Goal: Task Accomplishment & Management: Complete application form

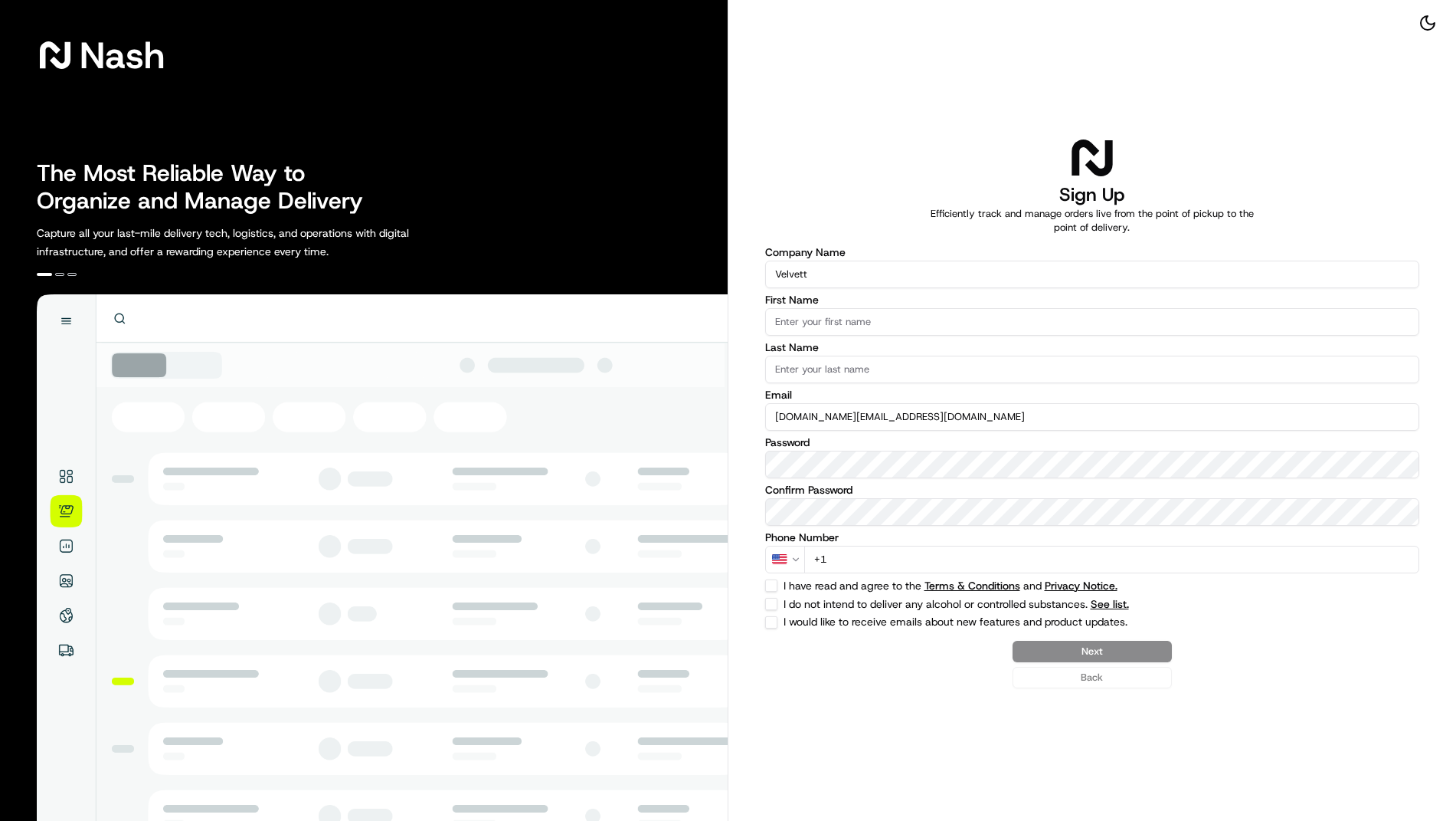
click at [971, 319] on input "First Name" at bounding box center [1092, 322] width 654 height 28
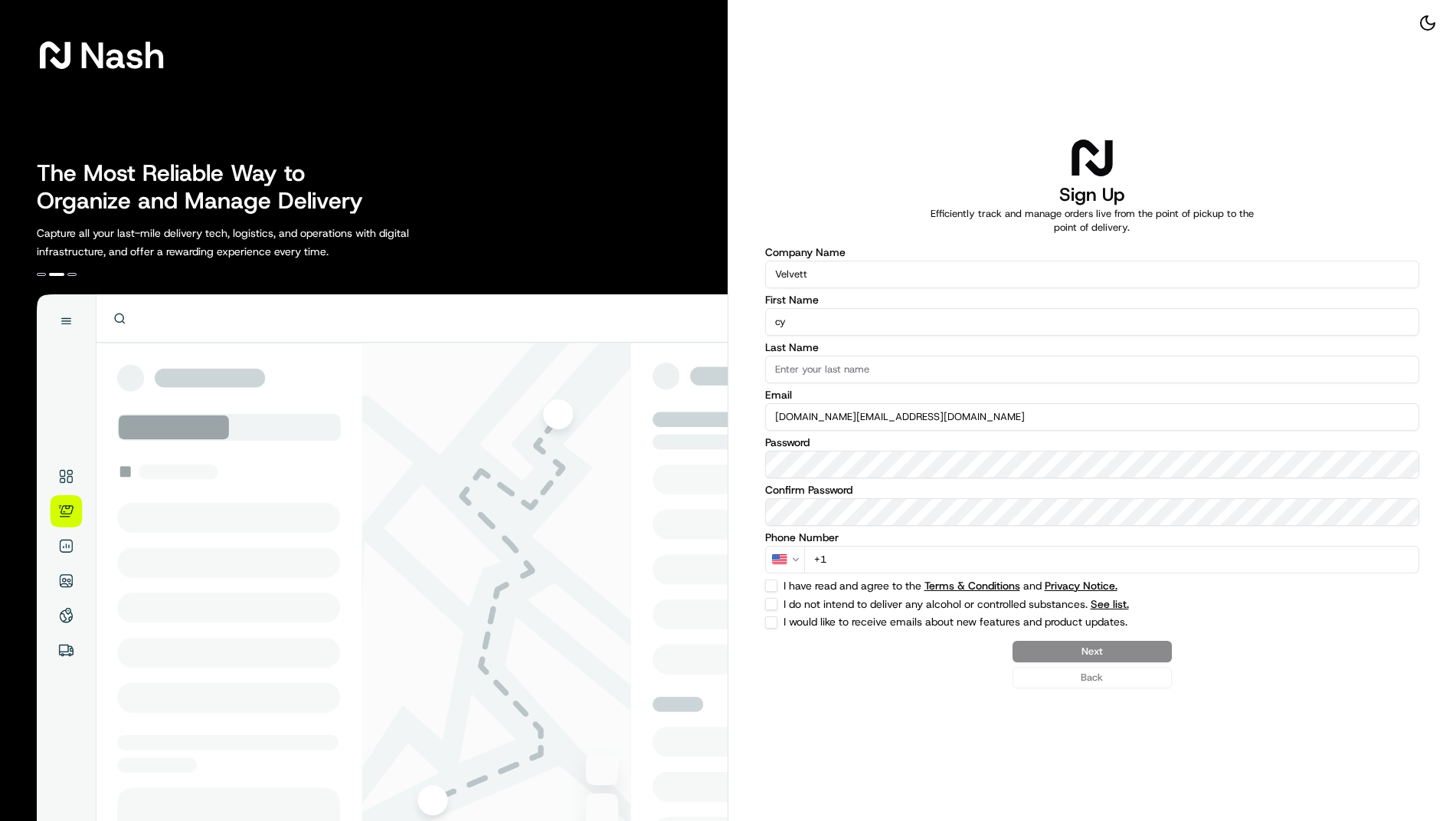
type input "c"
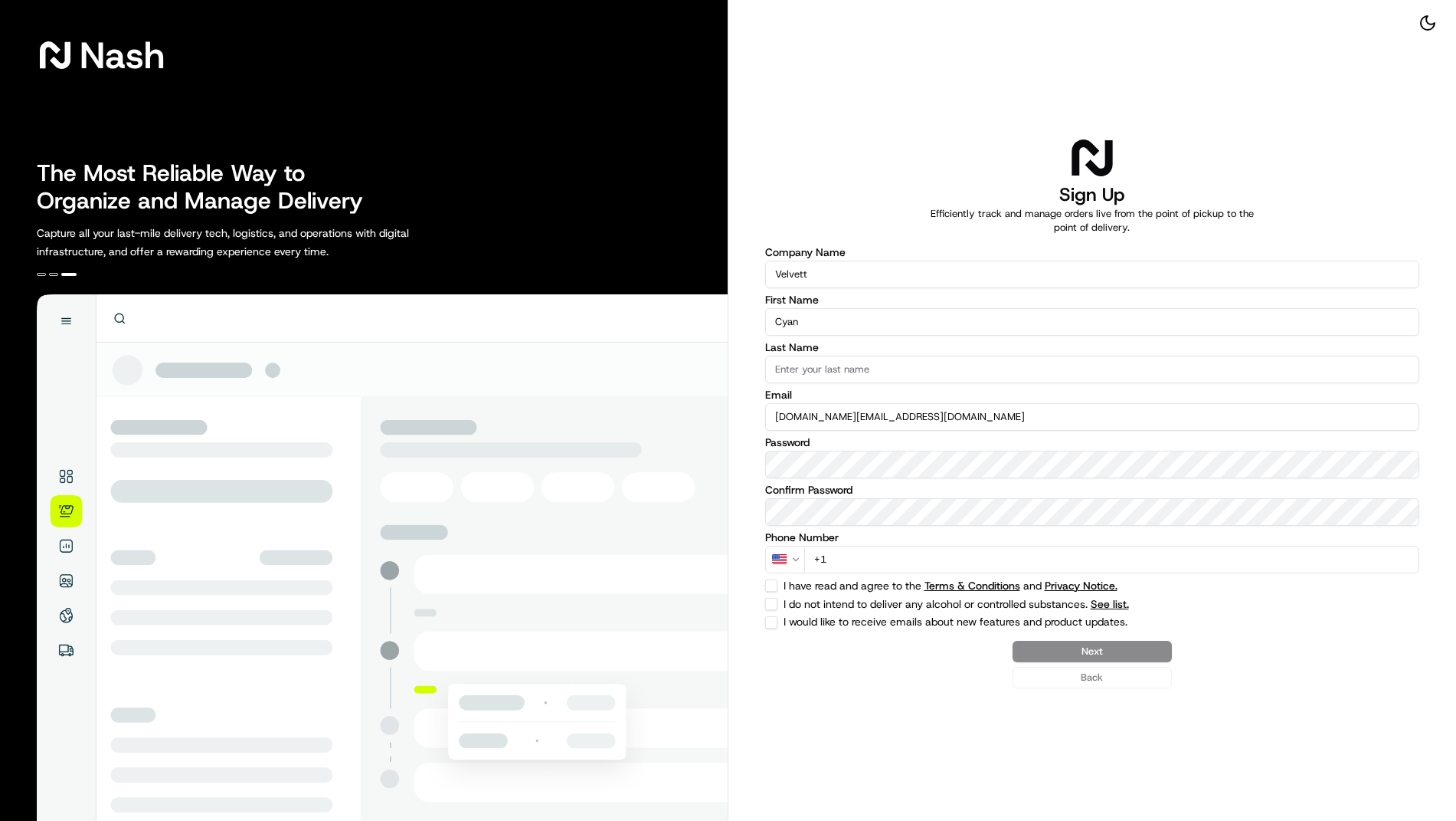
type input "Cyan"
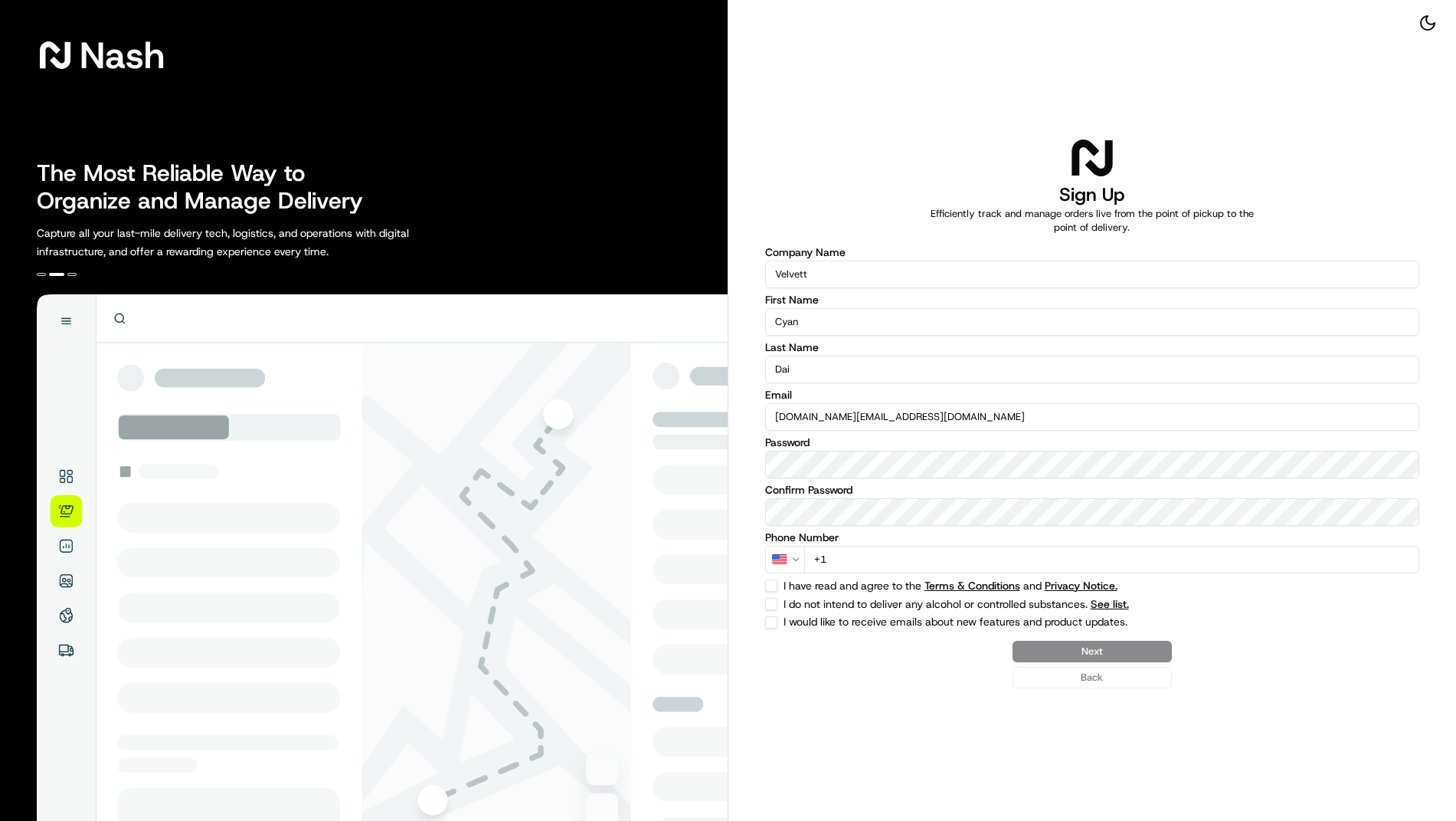
type input "Dai"
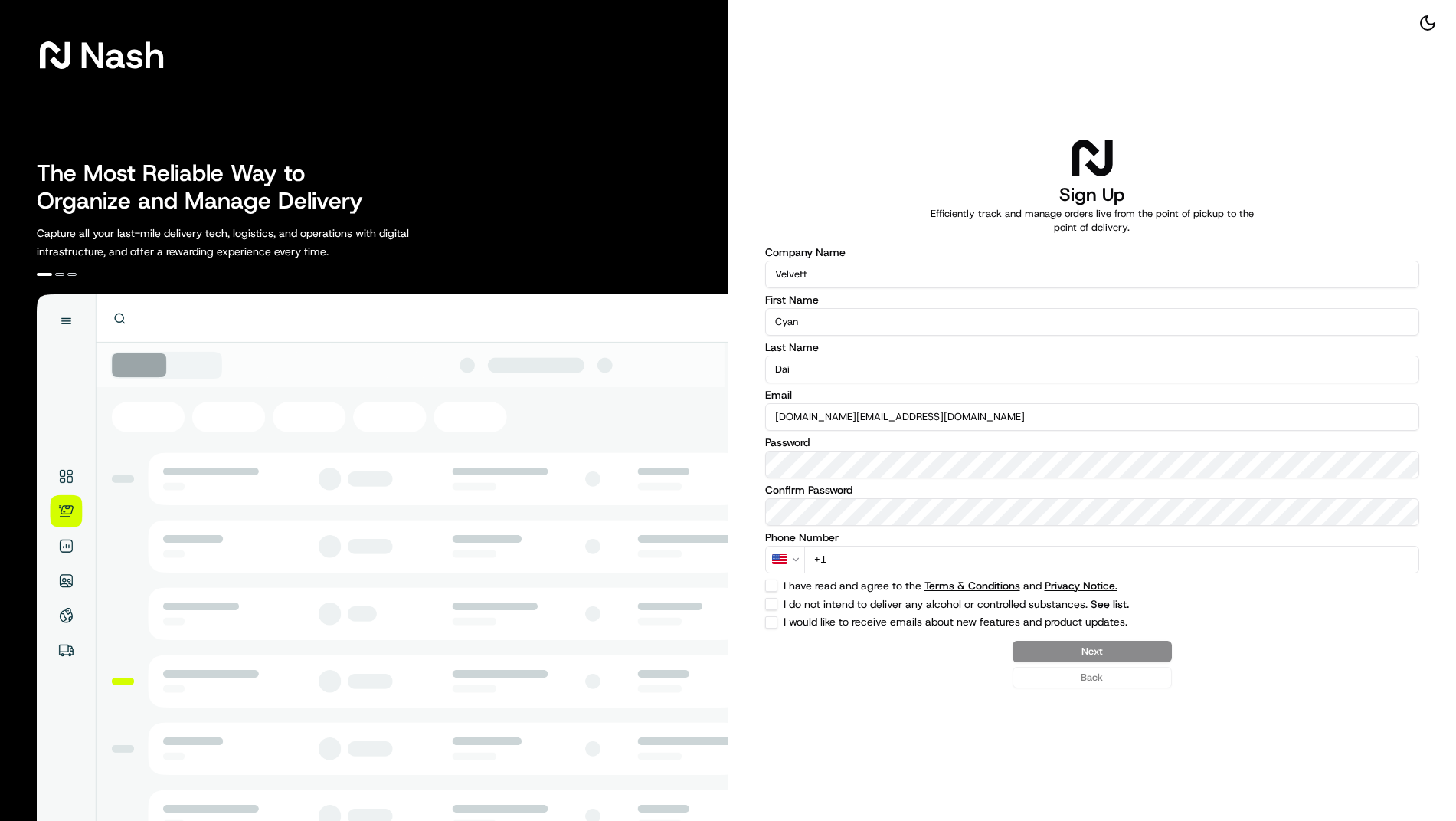
click at [786, 555] on html "Nash The Most Reliable Way to Organize and Manage Delivery Capture all your las…" at bounding box center [728, 410] width 1456 height 821
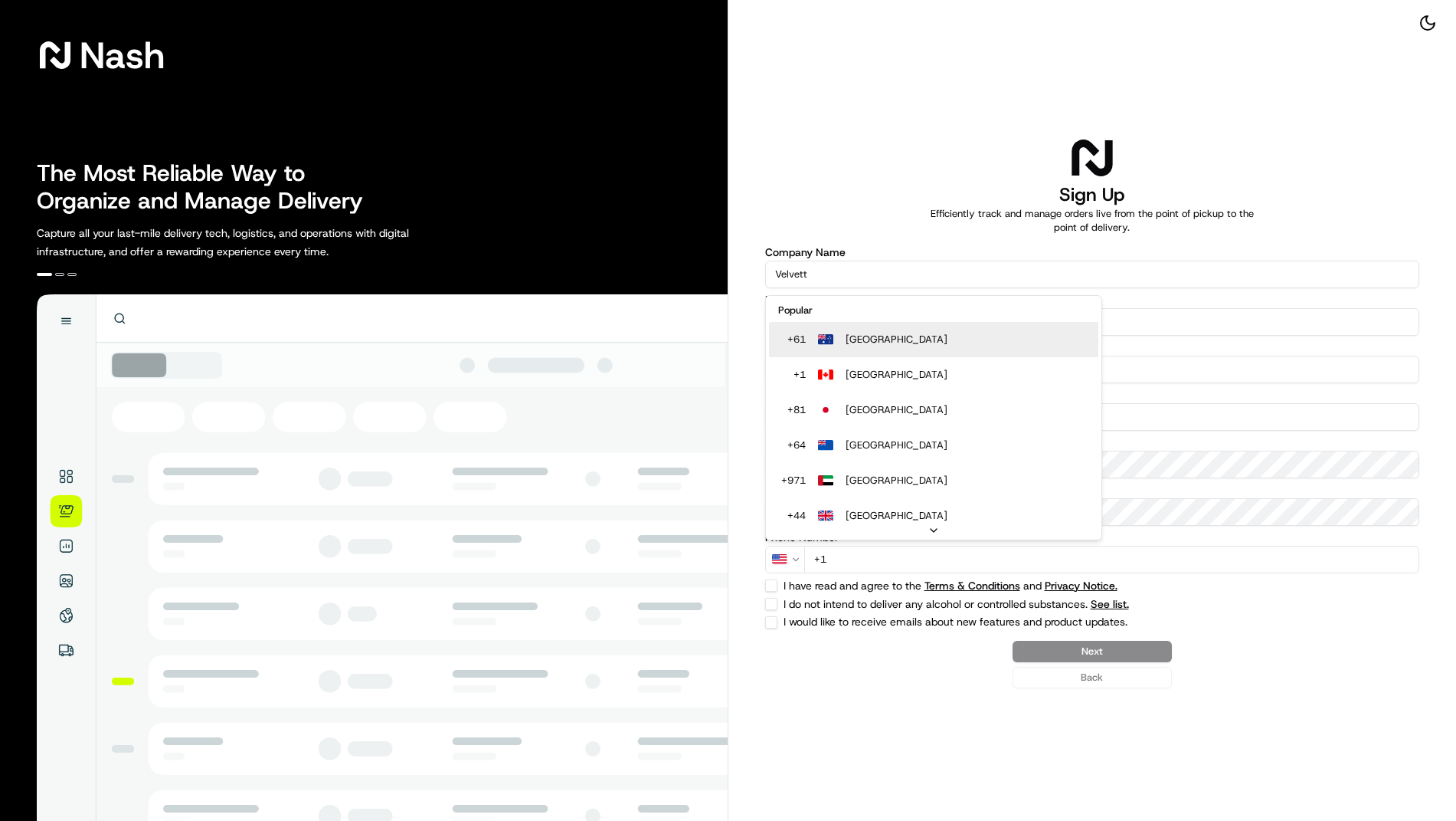
select select "AU"
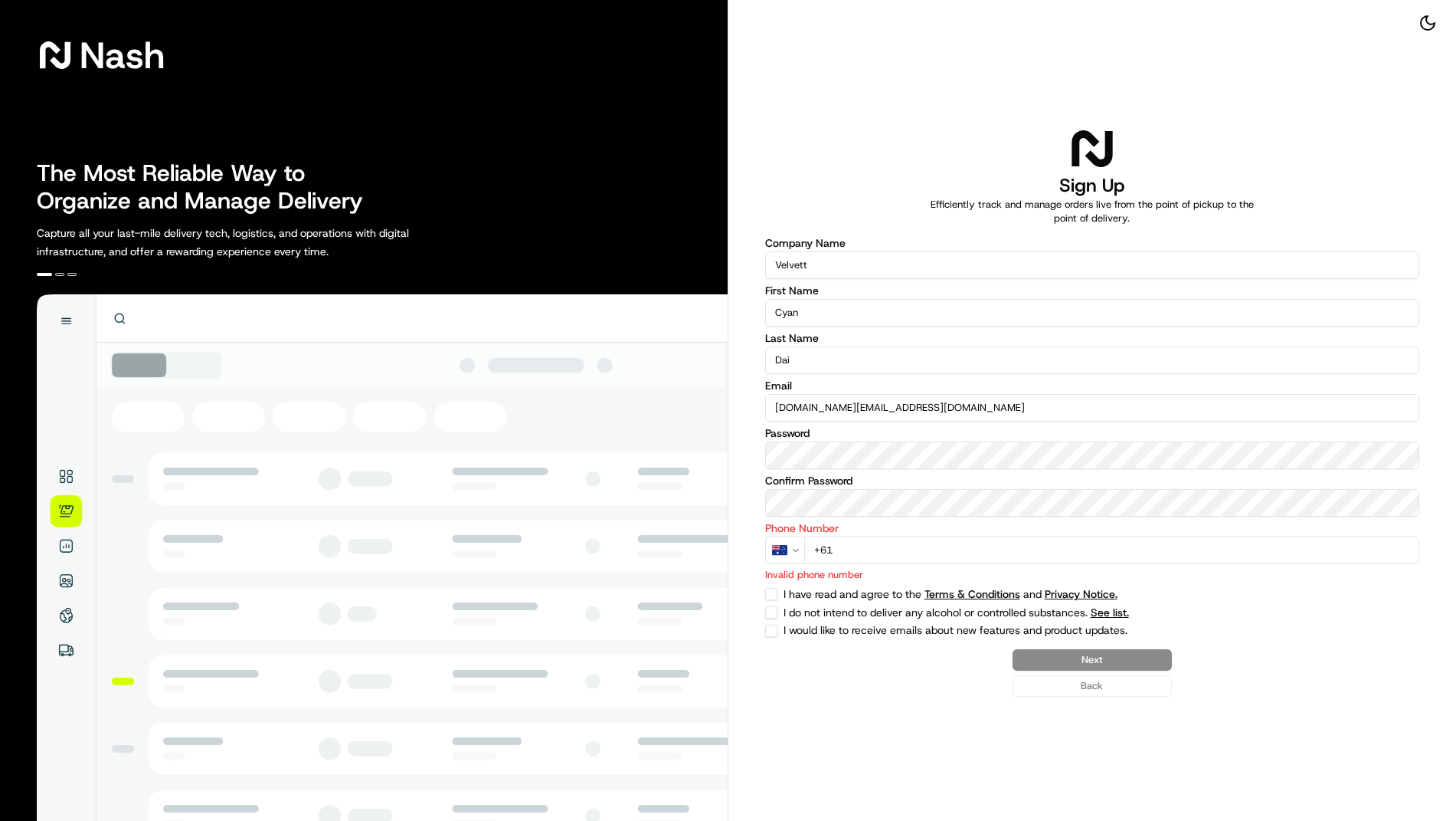
click at [911, 553] on input "+61" at bounding box center [1112, 550] width 616 height 28
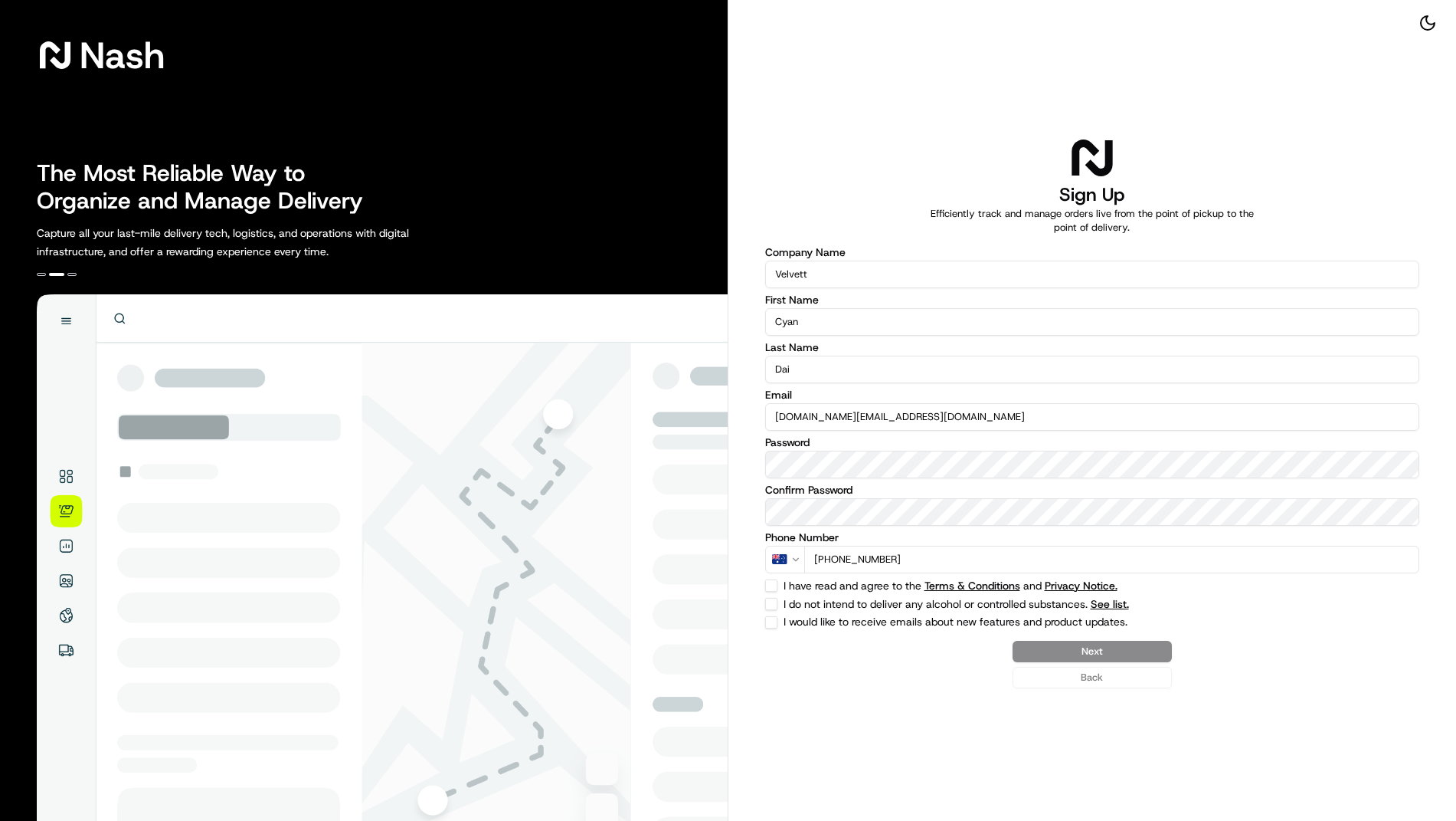
type input "+61 420 970 613"
click at [765, 594] on div "Company Name Velvett First Name Cyan Last Name Dai Email hello.velvett.au@gmail…" at bounding box center [1092, 437] width 654 height 382
click at [774, 598] on button "I do not intend to deliver any alcohol or controlled substances. See list." at bounding box center [772, 604] width 13 height 13
checkbox input "true"
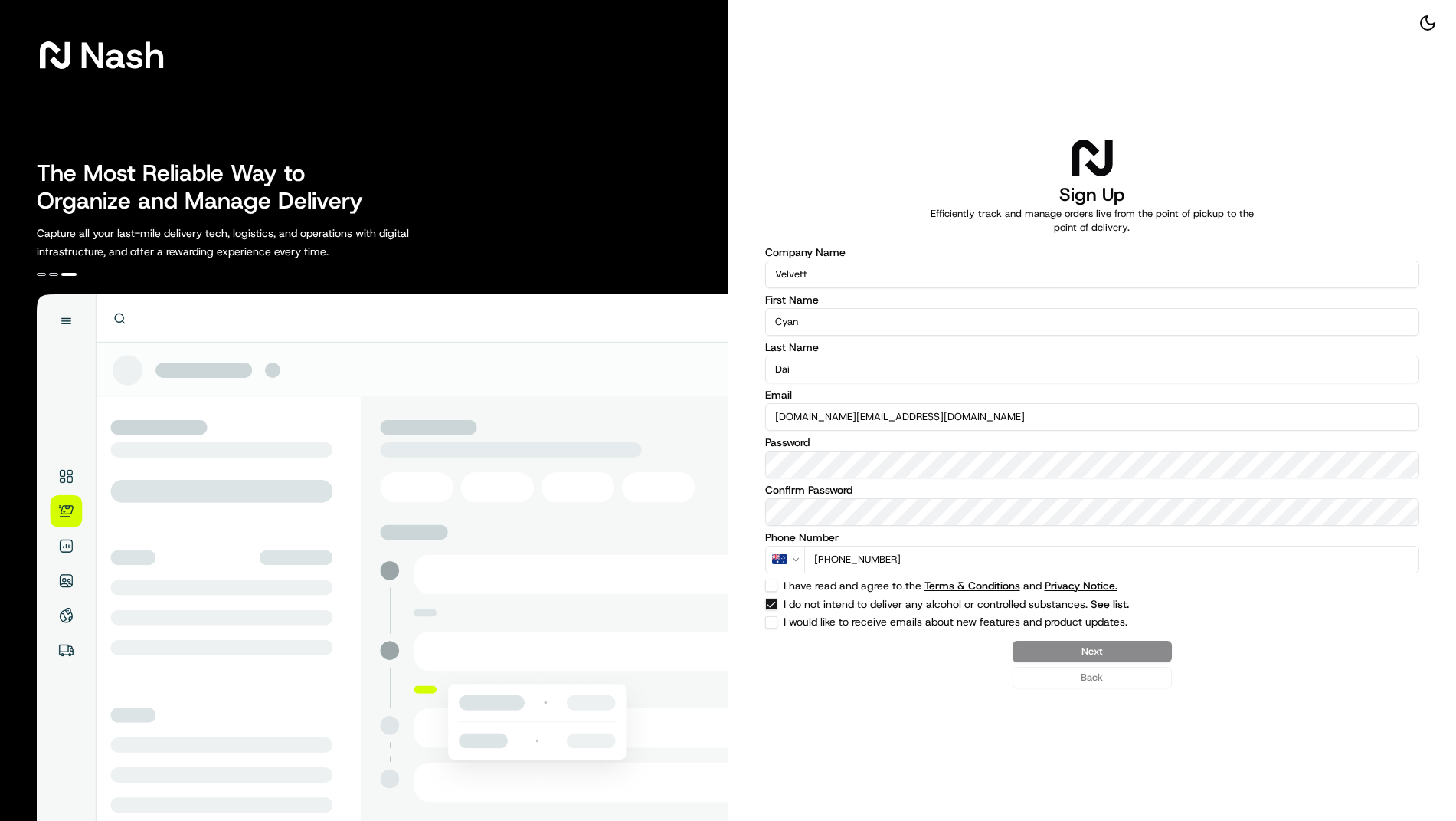
click at [779, 583] on div "I have read and agree to the Terms & Conditions and Privacy Notice." at bounding box center [1092, 585] width 654 height 13
click at [773, 583] on button "I have read and agree to the Terms & Conditions and Privacy Notice." at bounding box center [772, 585] width 13 height 13
checkbox input "true"
click at [775, 620] on button "I would like to receive emails about new features and product updates." at bounding box center [772, 622] width 13 height 13
checkbox input "true"
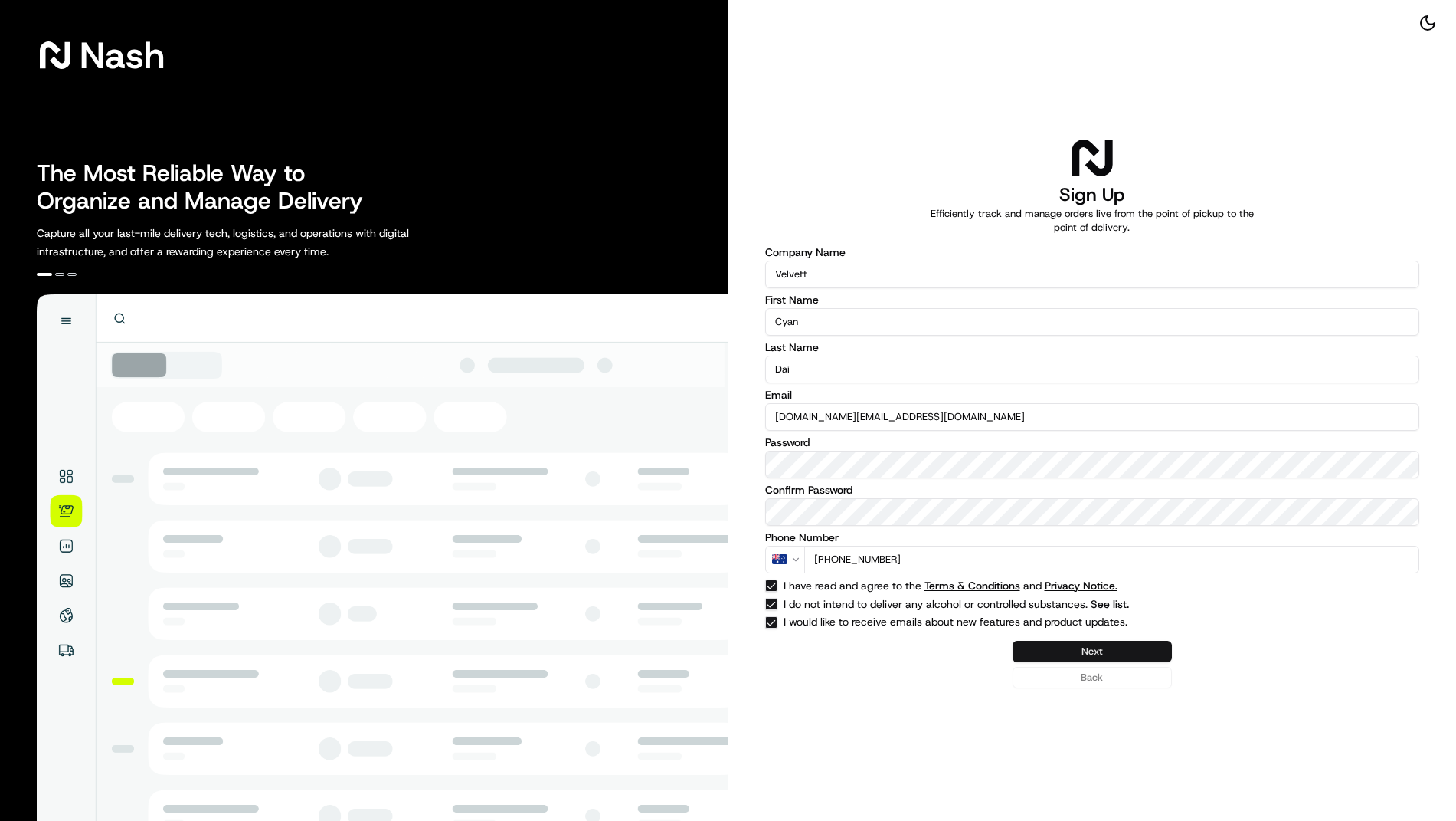
click at [1153, 646] on button "Next" at bounding box center [1092, 651] width 159 height 22
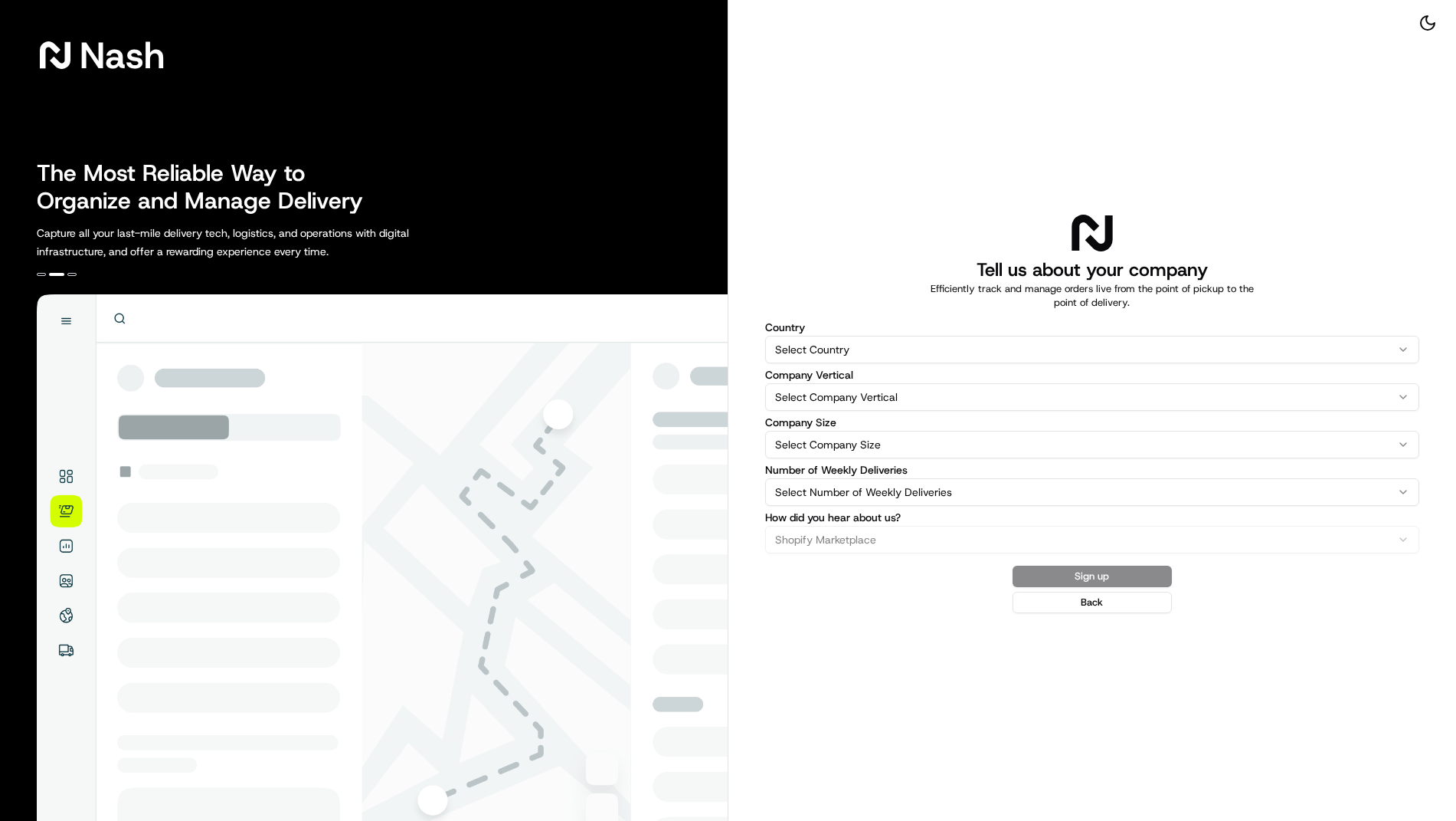
click at [966, 349] on html "Nash The Most Reliable Way to Organize and Manage Delivery Capture all your las…" at bounding box center [728, 410] width 1456 height 821
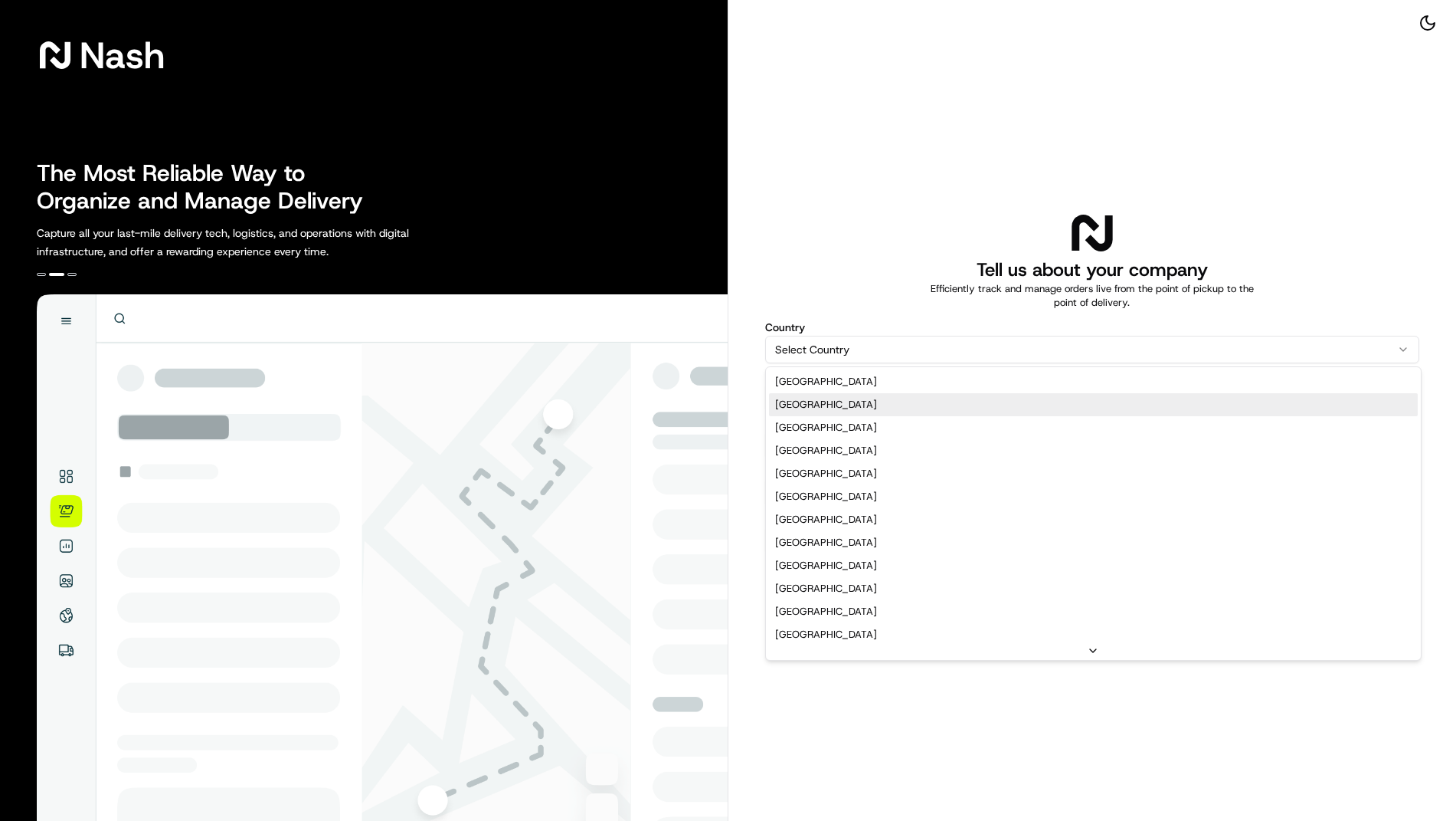
select select "AU"
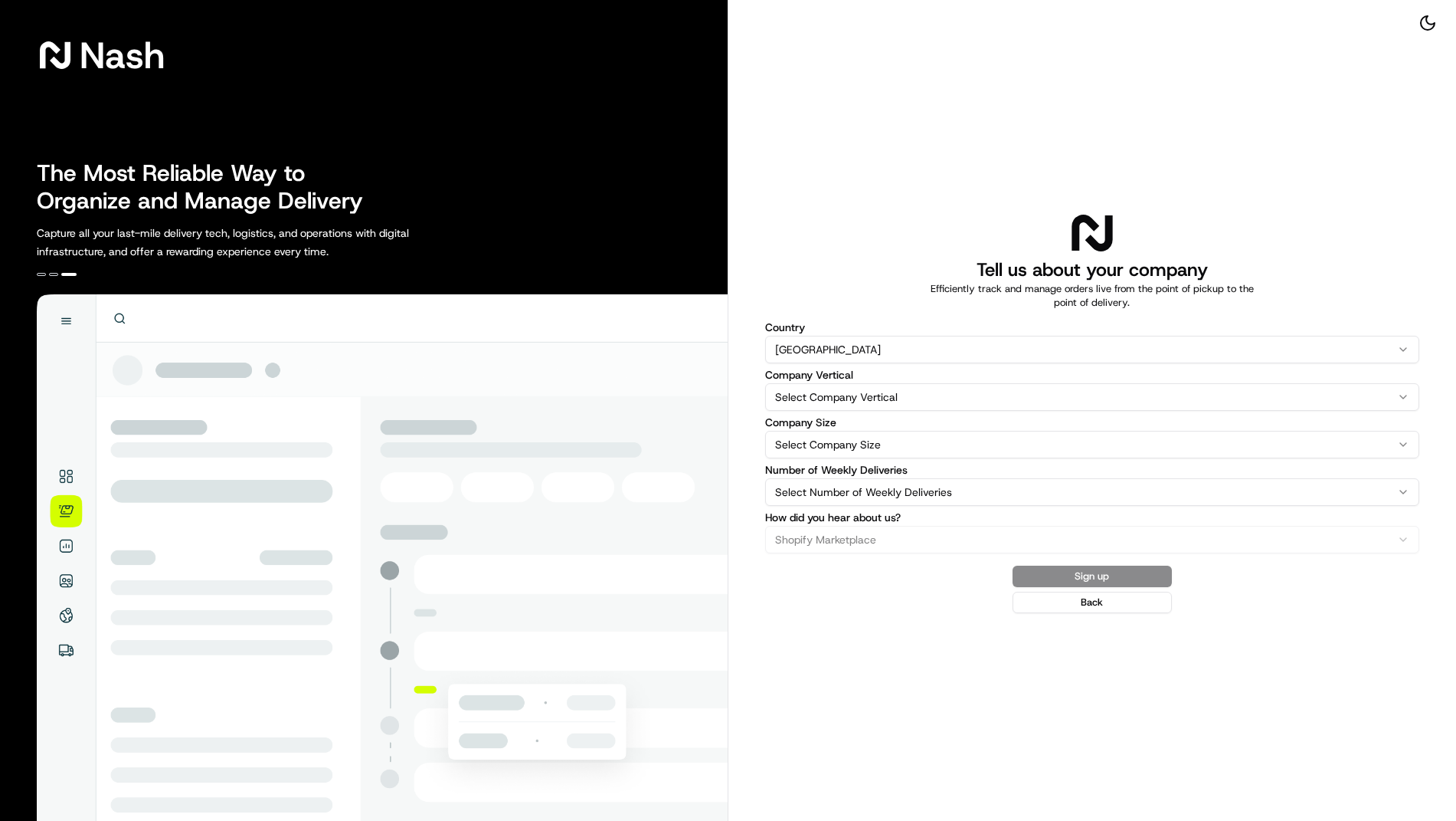
click at [943, 395] on html "Nash The Most Reliable Way to Organize and Manage Delivery Capture all your las…" at bounding box center [728, 410] width 1456 height 821
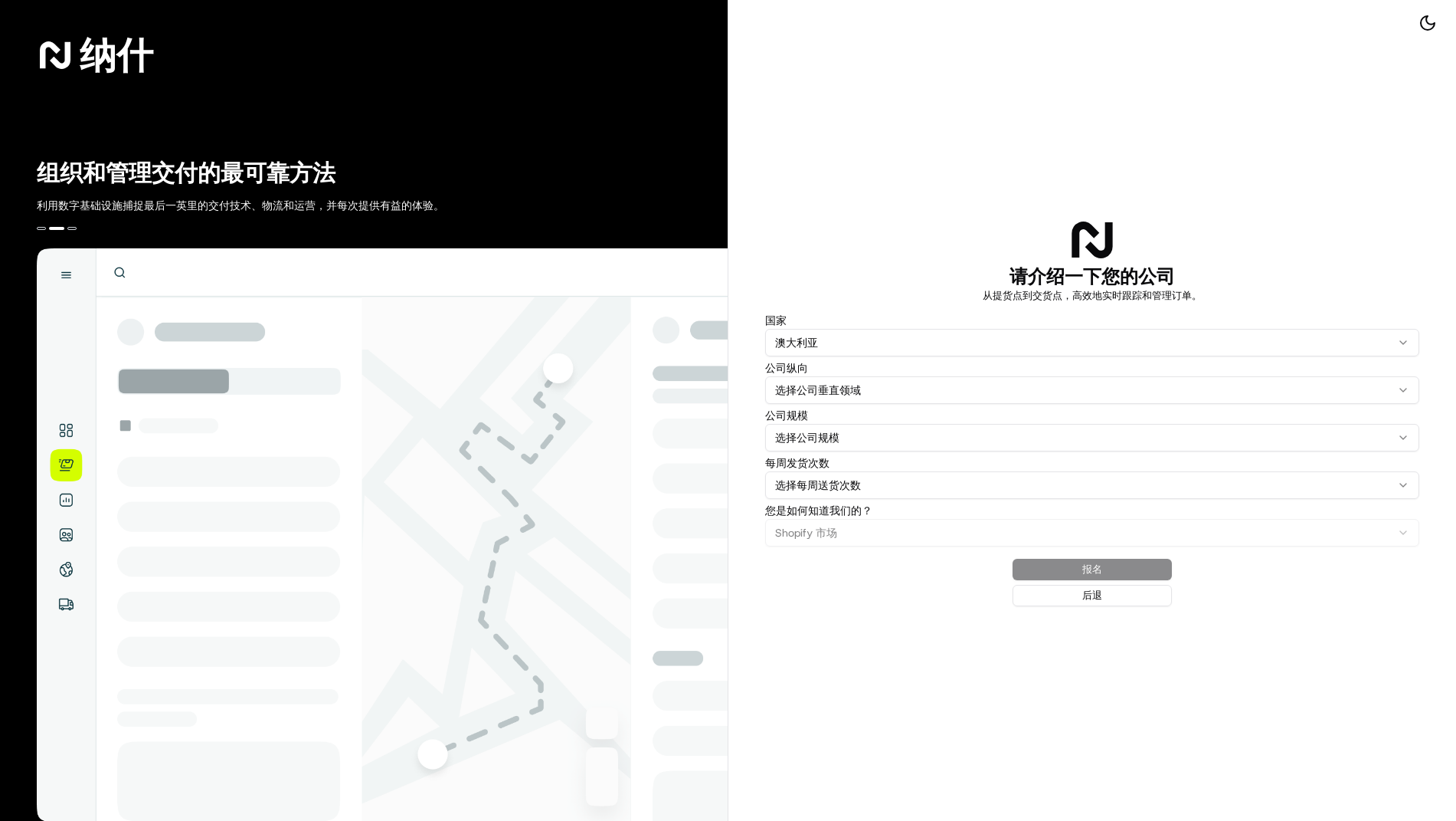
click at [939, 387] on html "纳什 组织和管理交付的最可靠方法 利用数字基础设施捕捉最后一英里的交付技术、物流和运营，并每次提供有益的体验。 请介绍一下您的公司 从提货点到交货点，高效地实…" at bounding box center [728, 410] width 1456 height 821
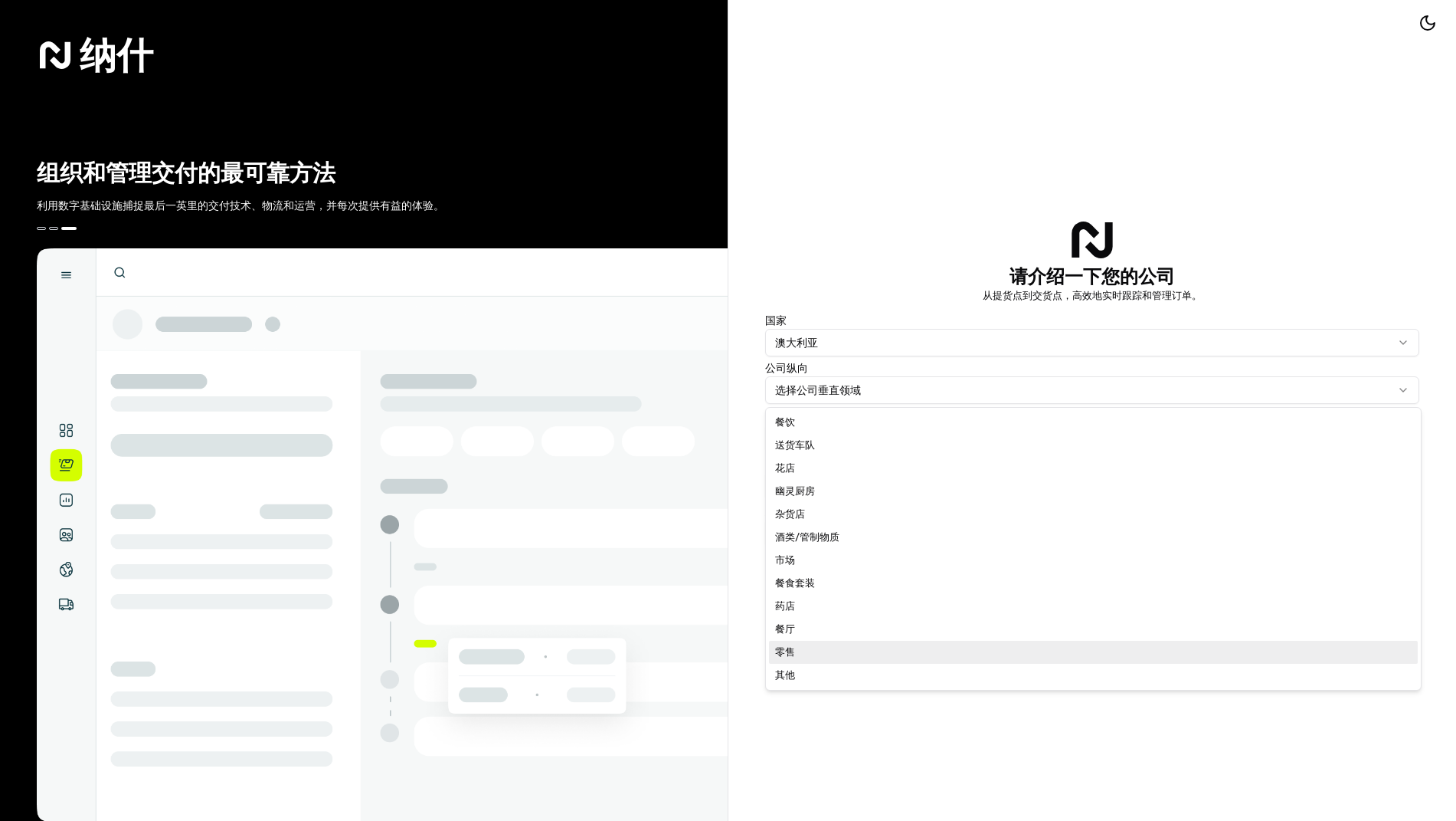
select select "Retail"
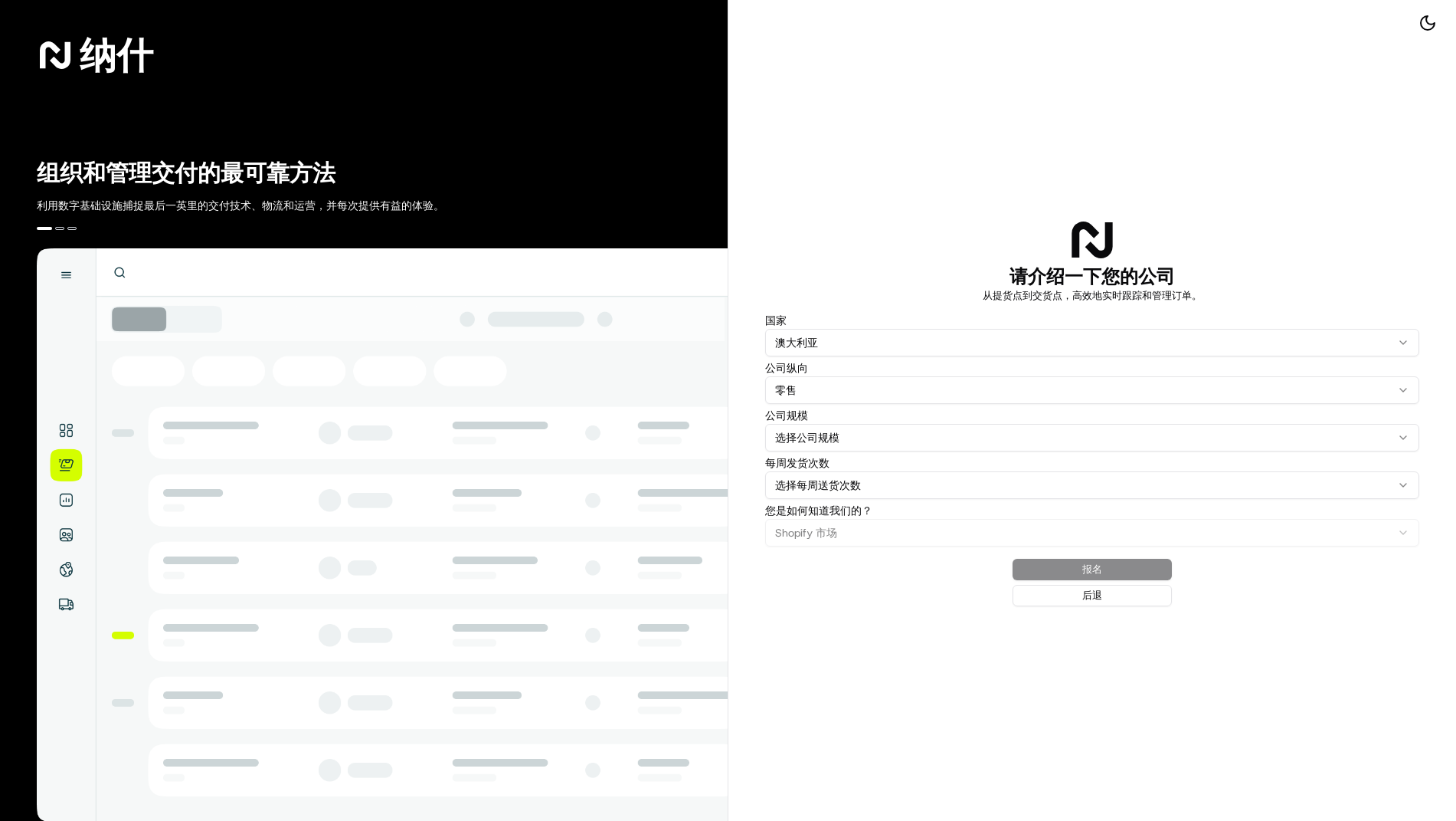
click at [895, 442] on html "纳什 组织和管理交付的最可靠方法 利用数字基础设施捕捉最后一英里的交付技术、物流和运营，并每次提供有益的体验。 请介绍一下您的公司 从提货点到交货点，高效地实…" at bounding box center [728, 410] width 1456 height 821
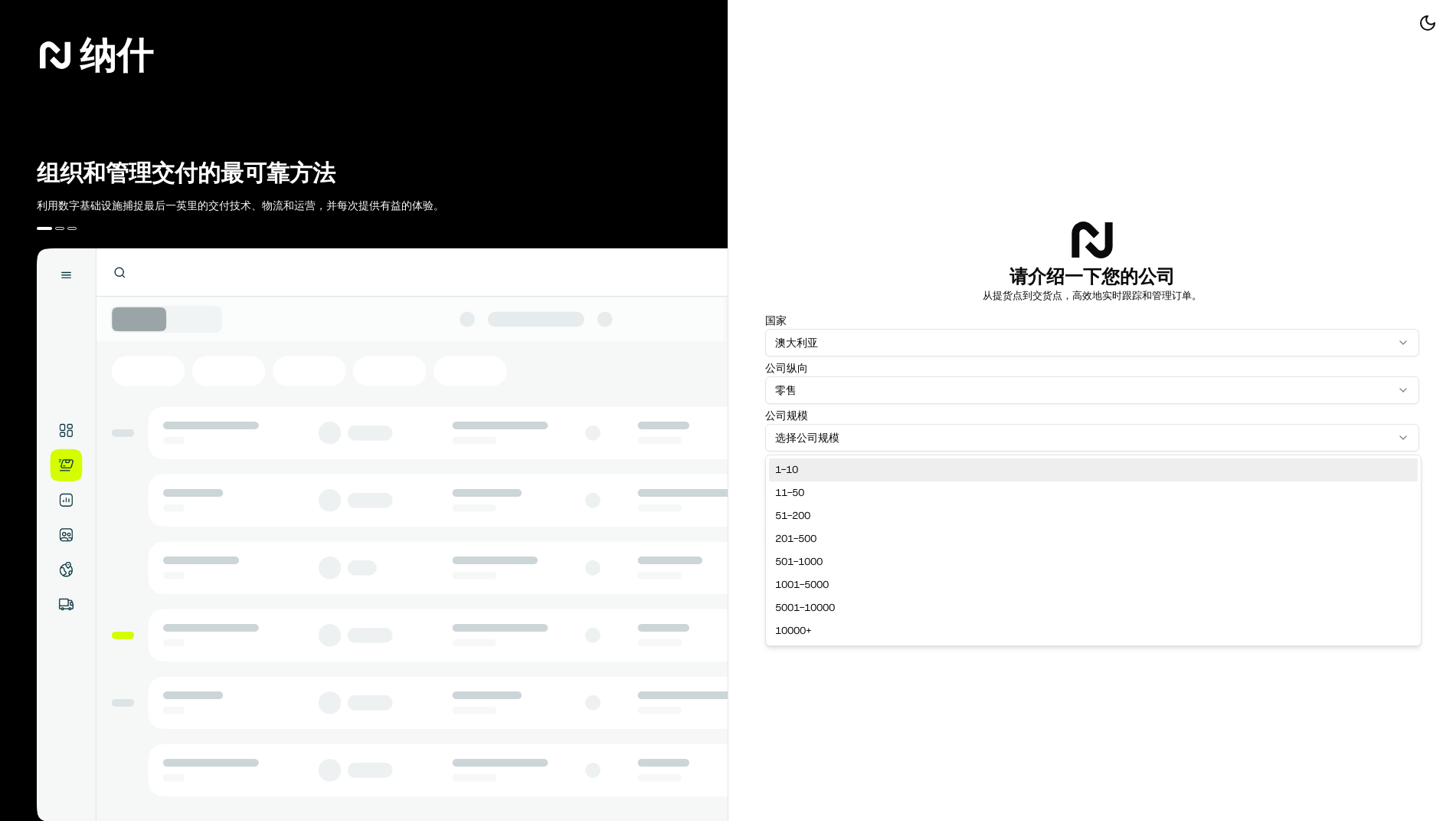
select select "1-10"
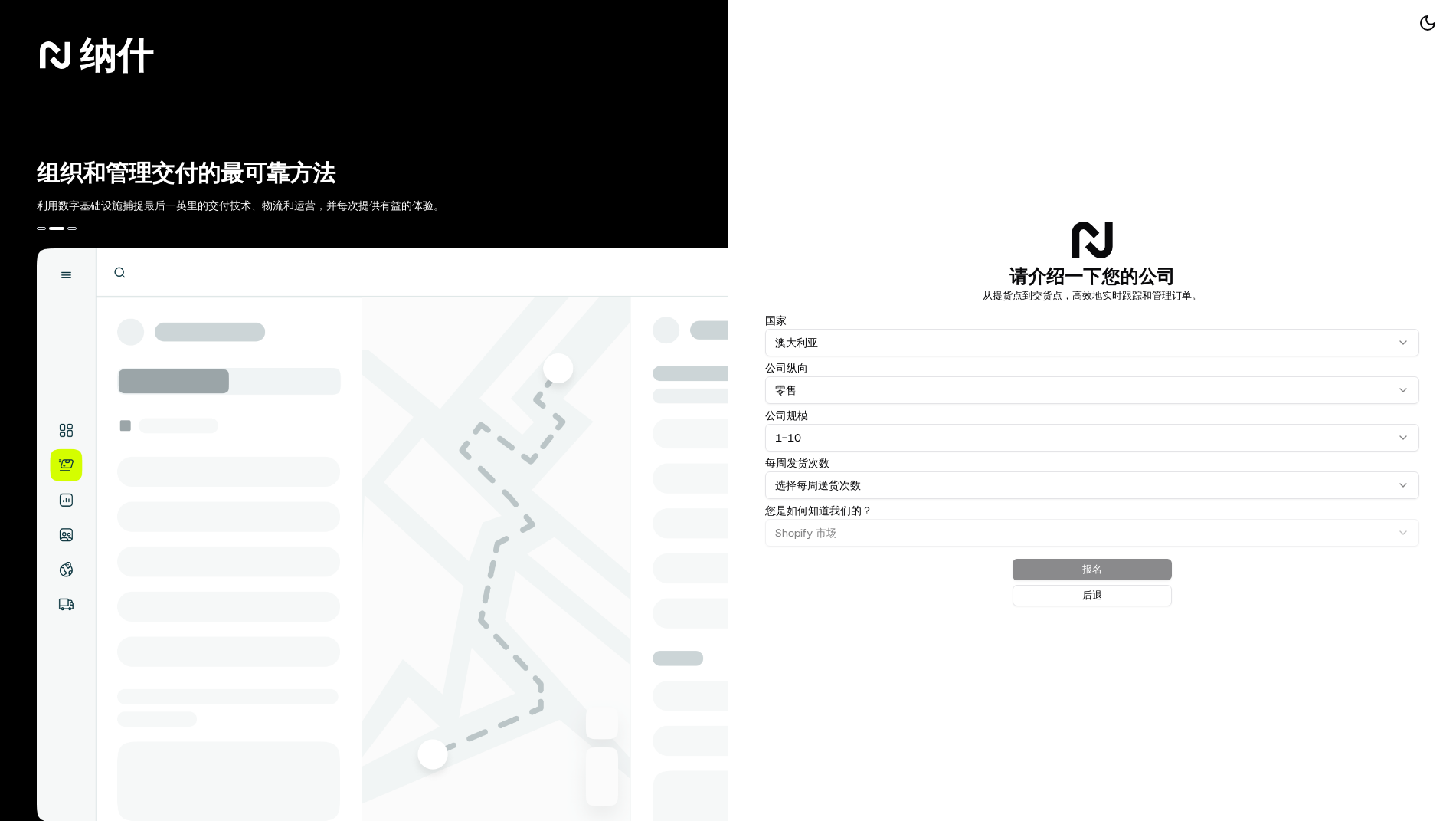
click at [894, 488] on html "纳什 组织和管理交付的最可靠方法 利用数字基础设施捕捉最后一英里的交付技术、物流和运营，并每次提供有益的体验。 请介绍一下您的公司 从提货点到交货点，高效地实…" at bounding box center [728, 410] width 1456 height 821
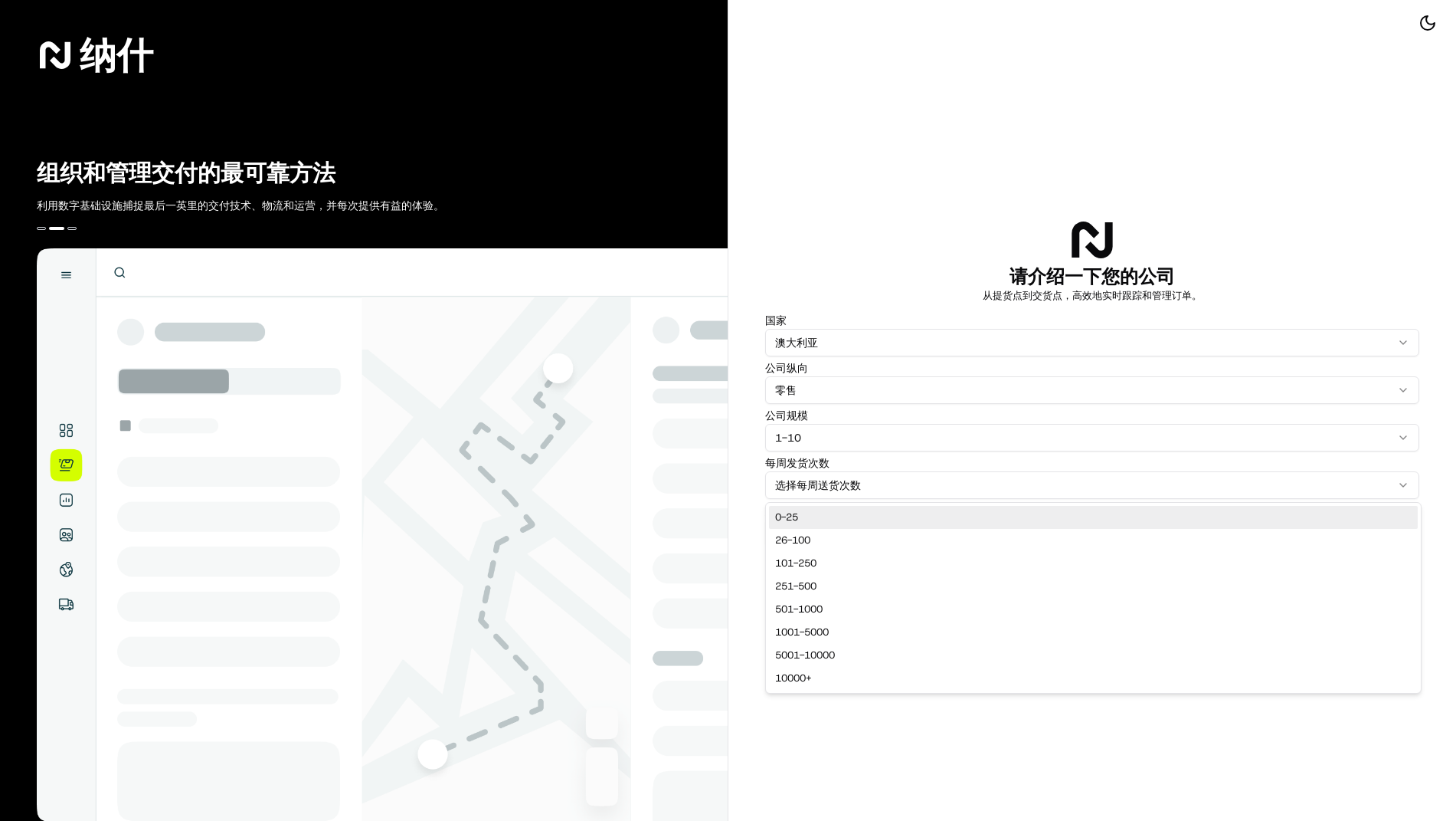
select select "0-25"
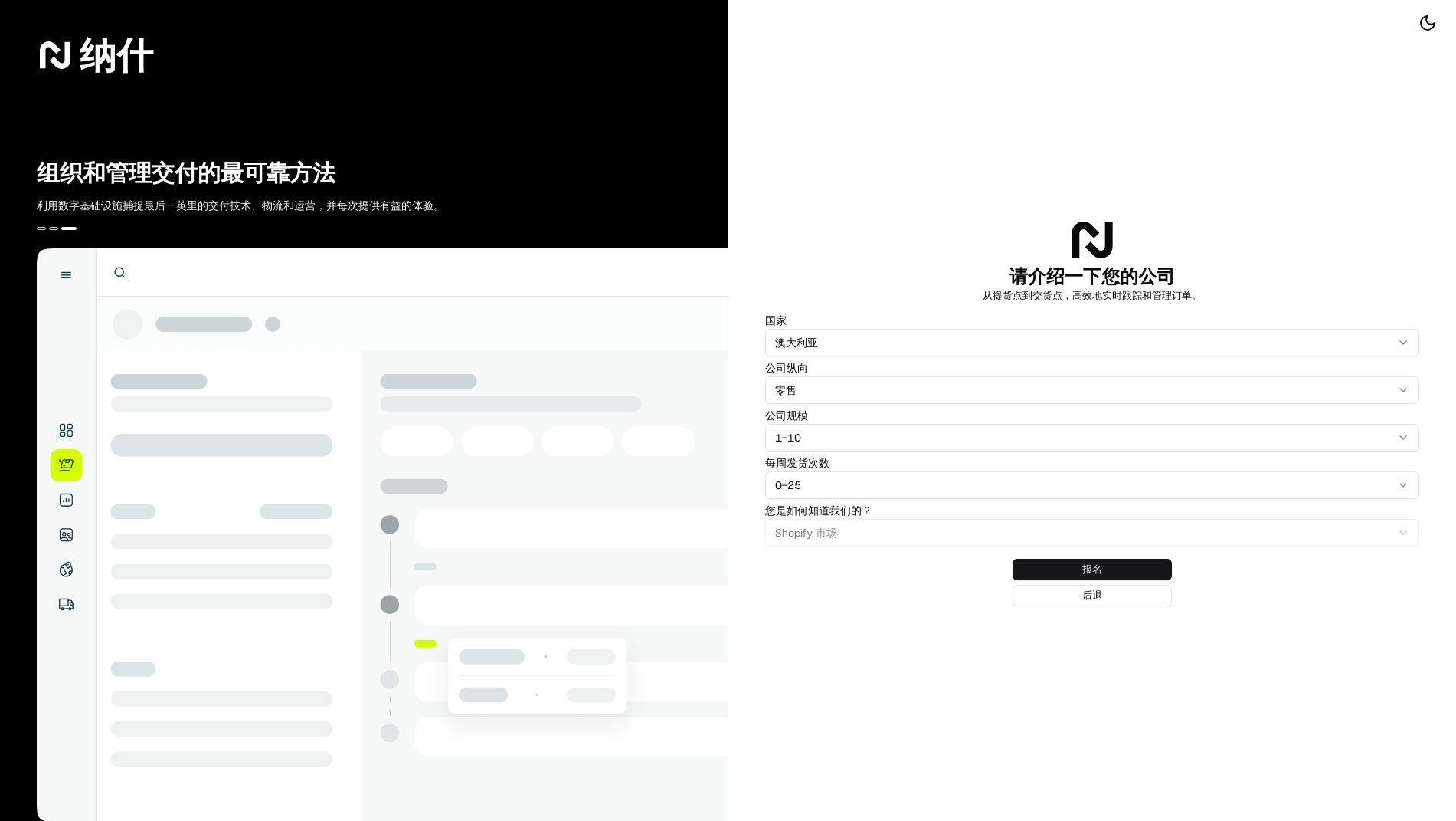
click at [1059, 569] on button "报名" at bounding box center [1092, 569] width 159 height 22
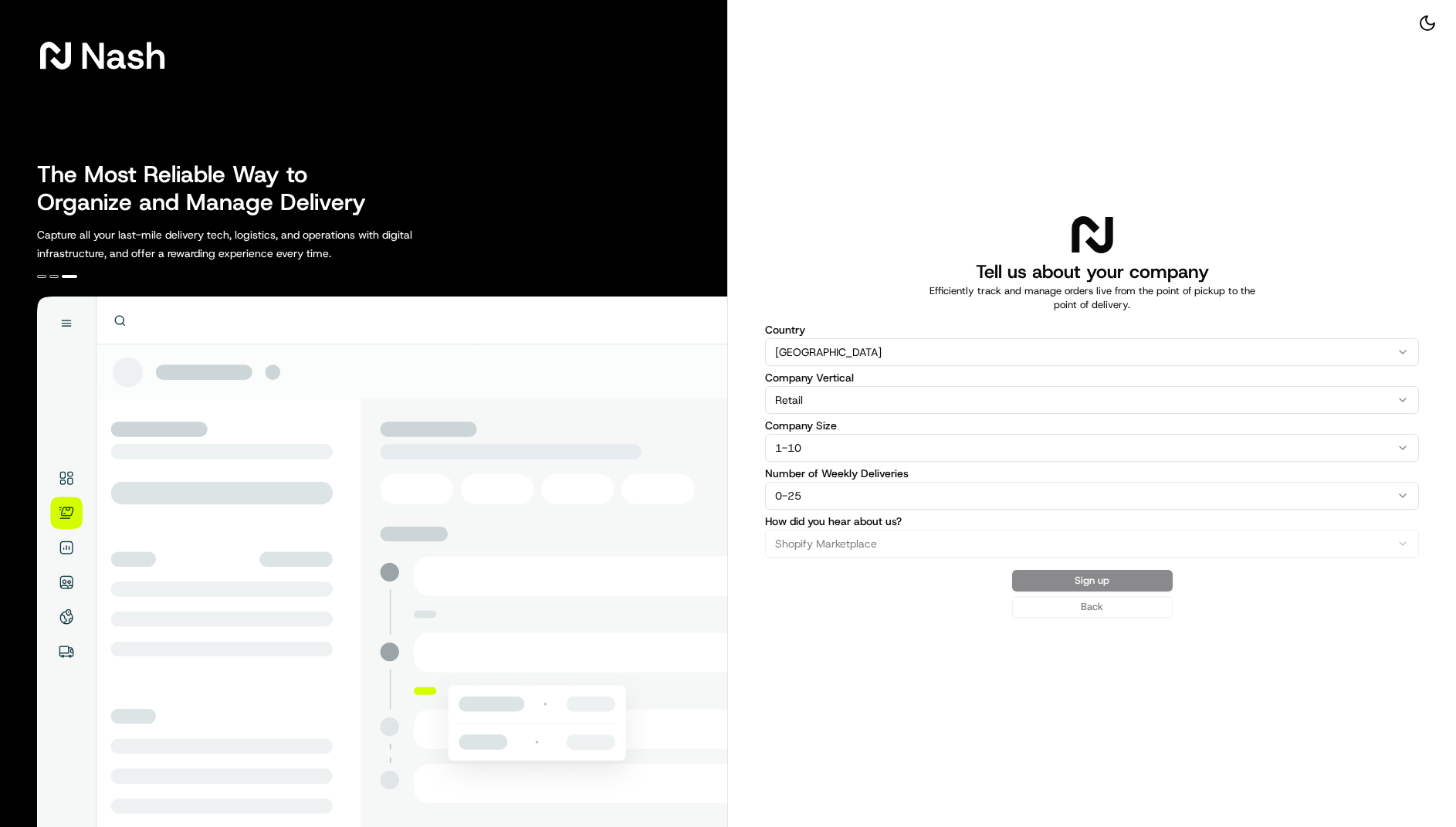
click at [1108, 575] on div "Sign up Back" at bounding box center [1092, 593] width 654 height 48
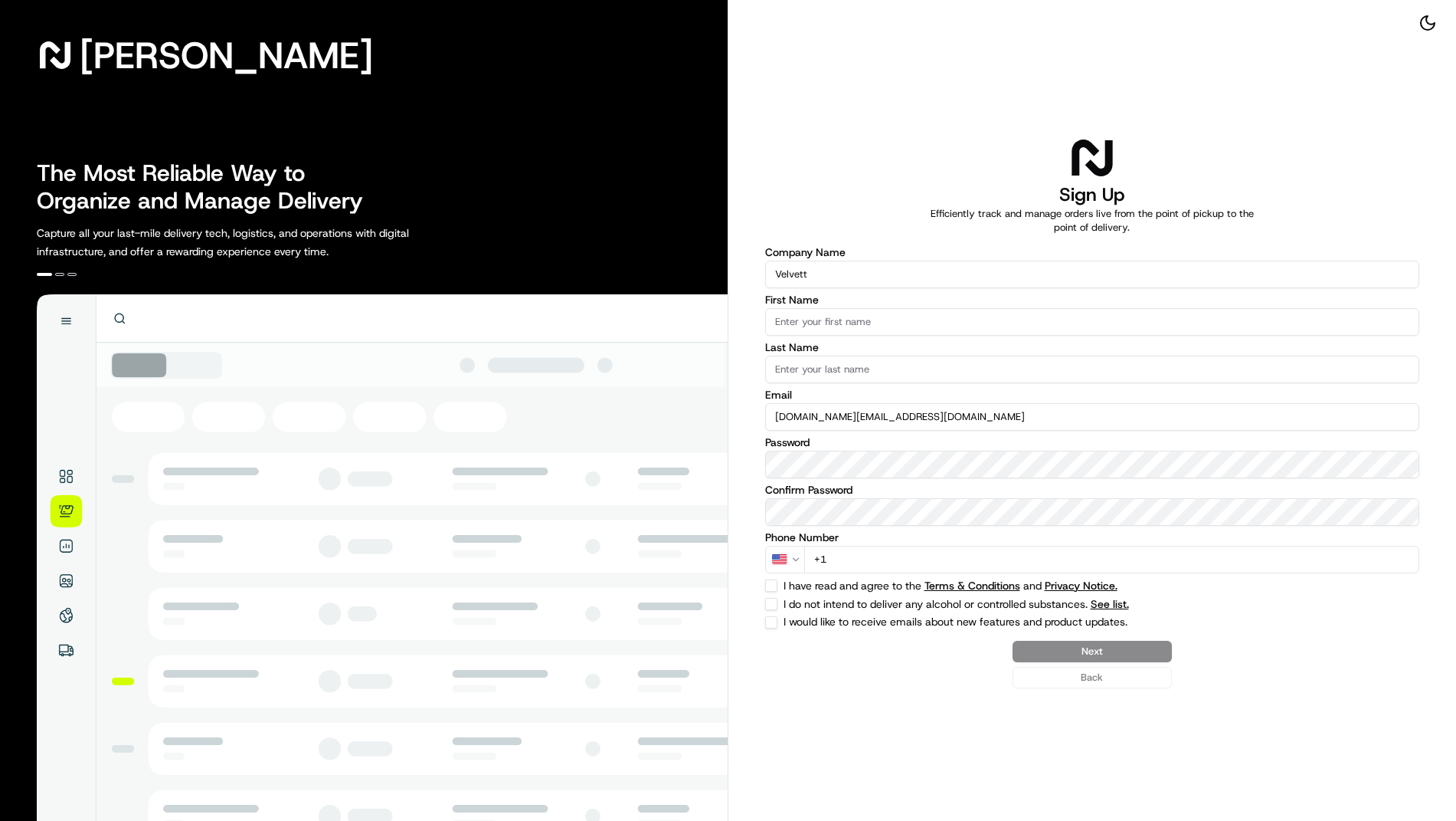
click at [903, 324] on input "First Name" at bounding box center [1092, 322] width 654 height 28
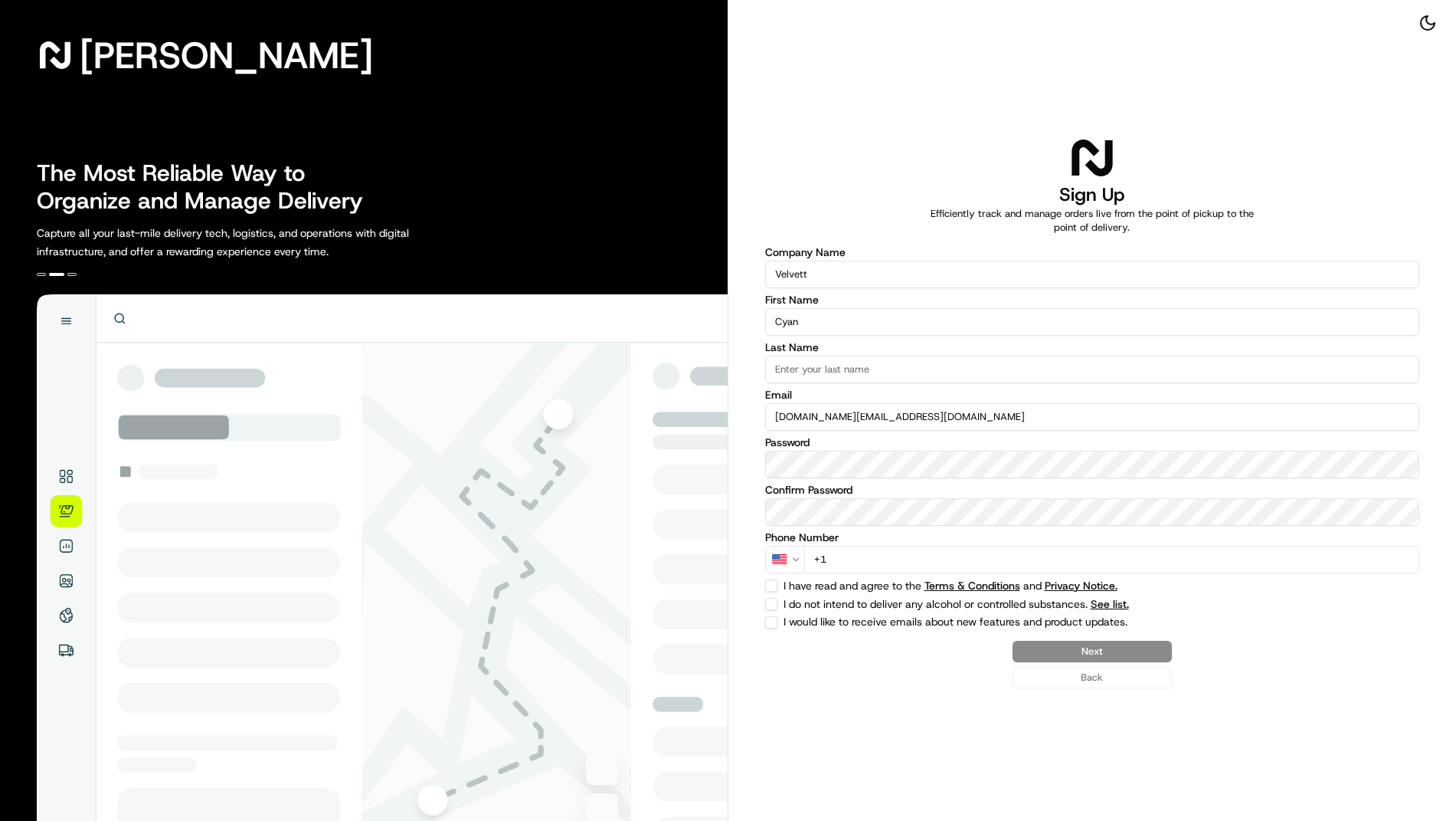
type input "Cyan"
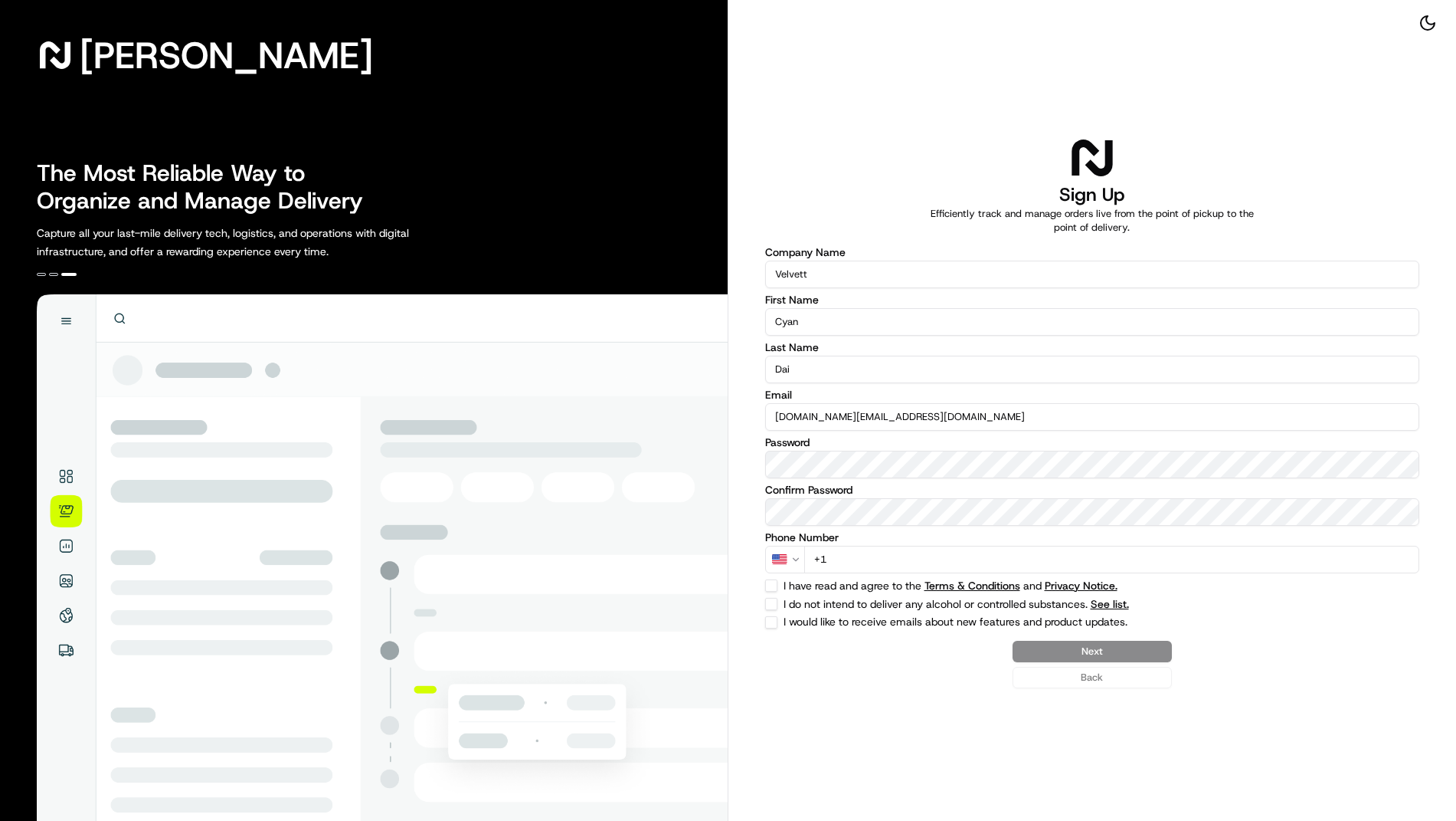
type input "Dai"
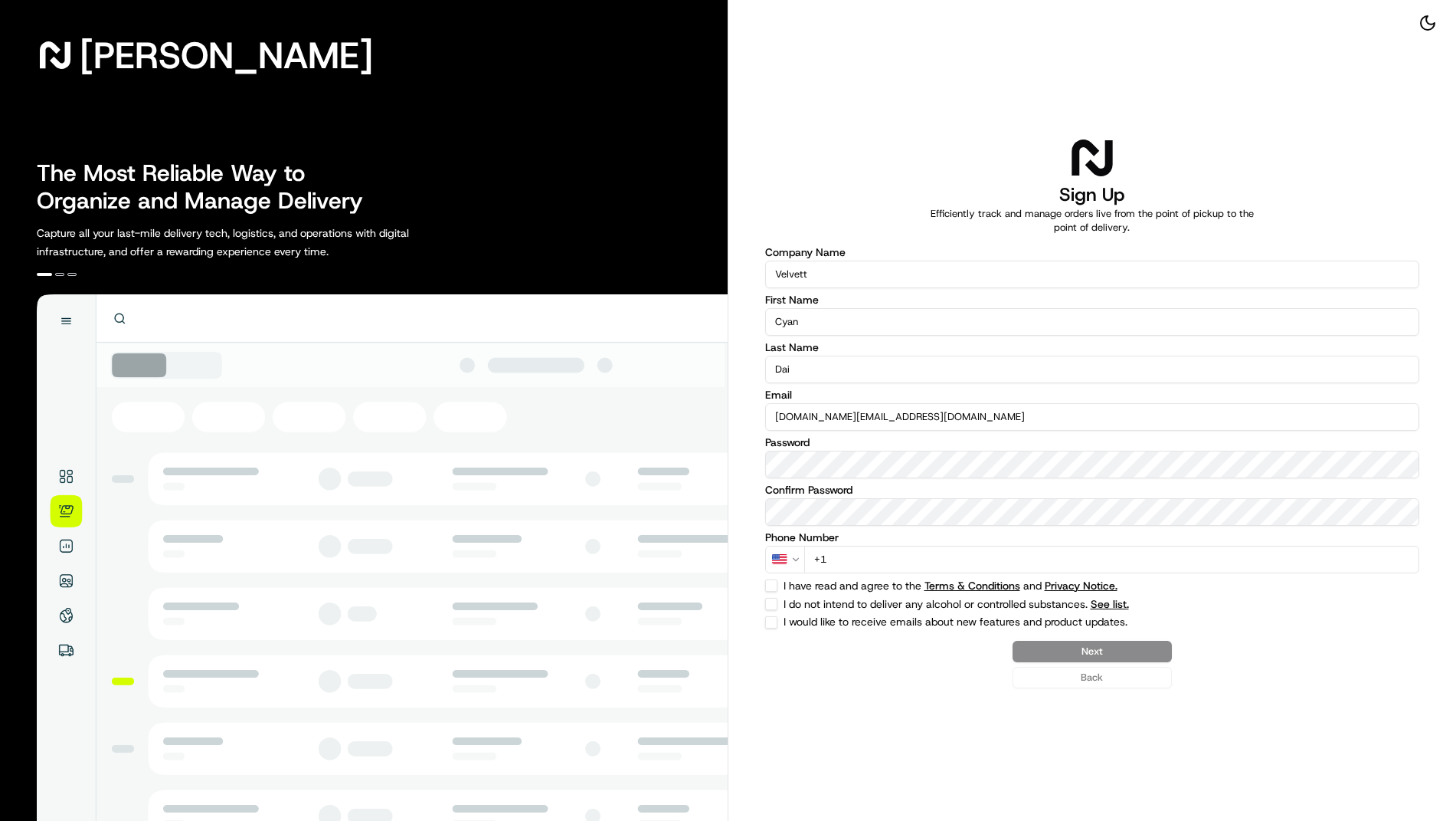
click at [797, 565] on html "Nash The Most Reliable Way to Organize and Manage Delivery Capture all your las…" at bounding box center [728, 410] width 1456 height 821
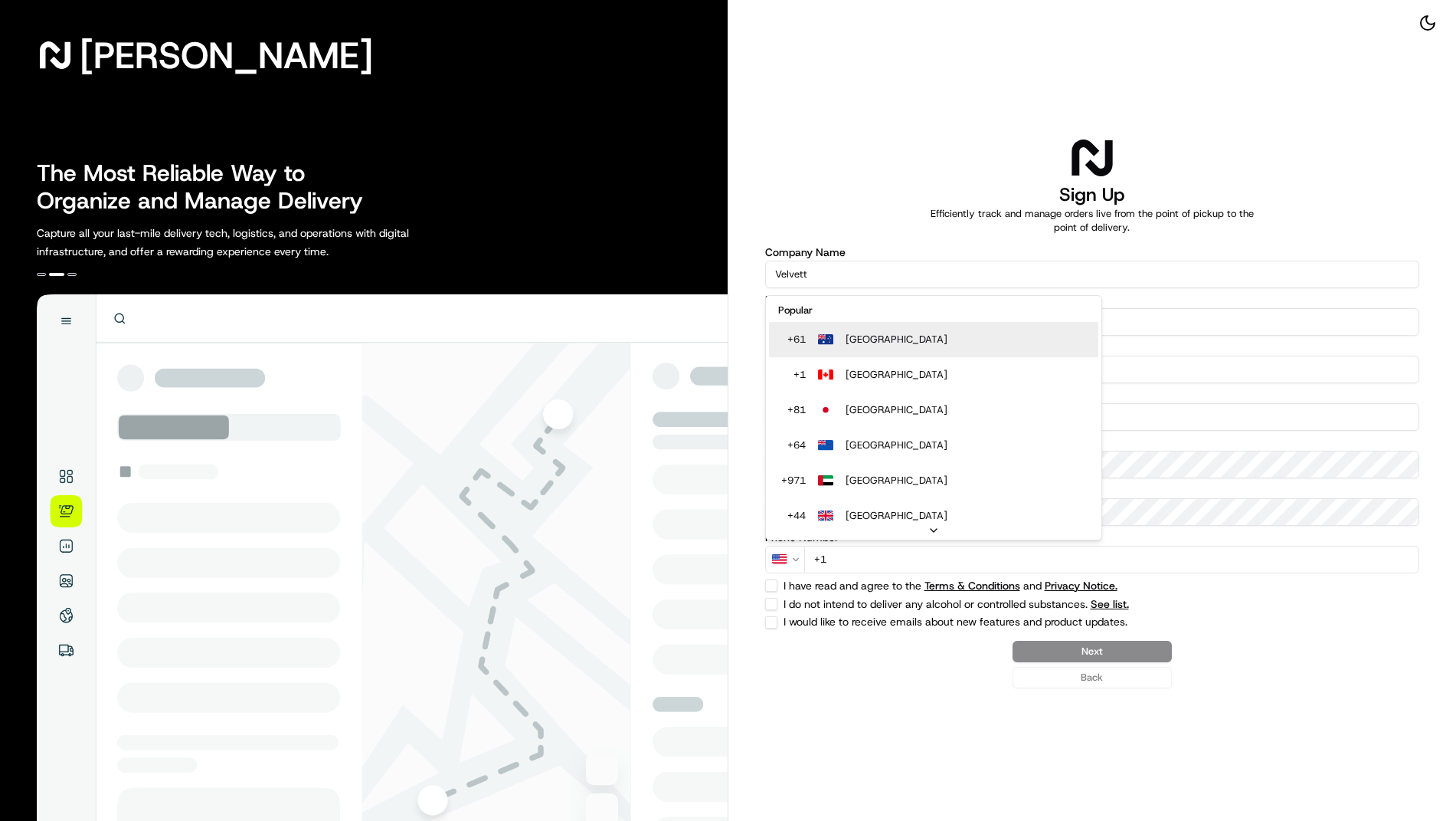
select select "AU"
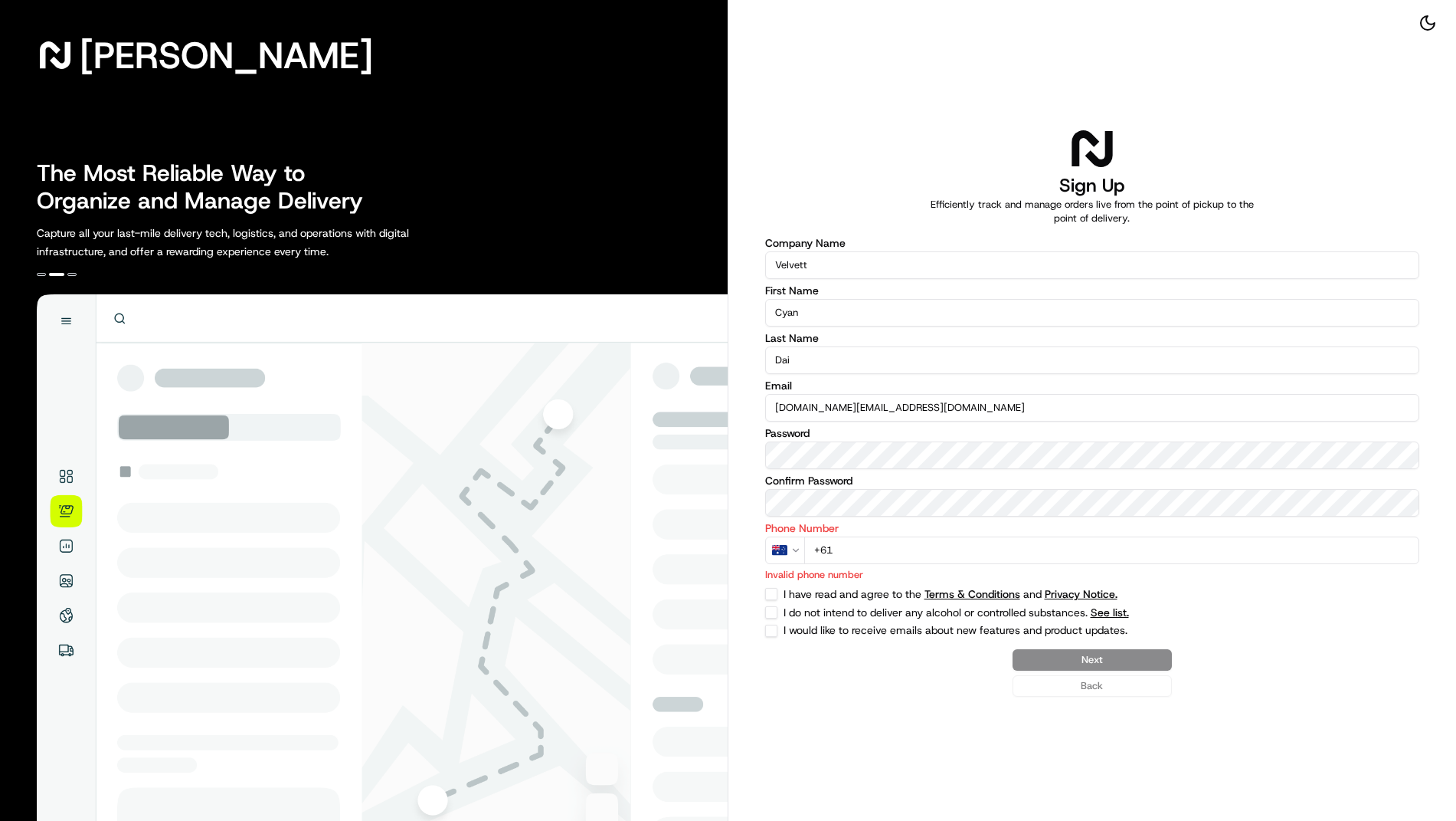
click at [851, 549] on input "+61" at bounding box center [1112, 550] width 616 height 28
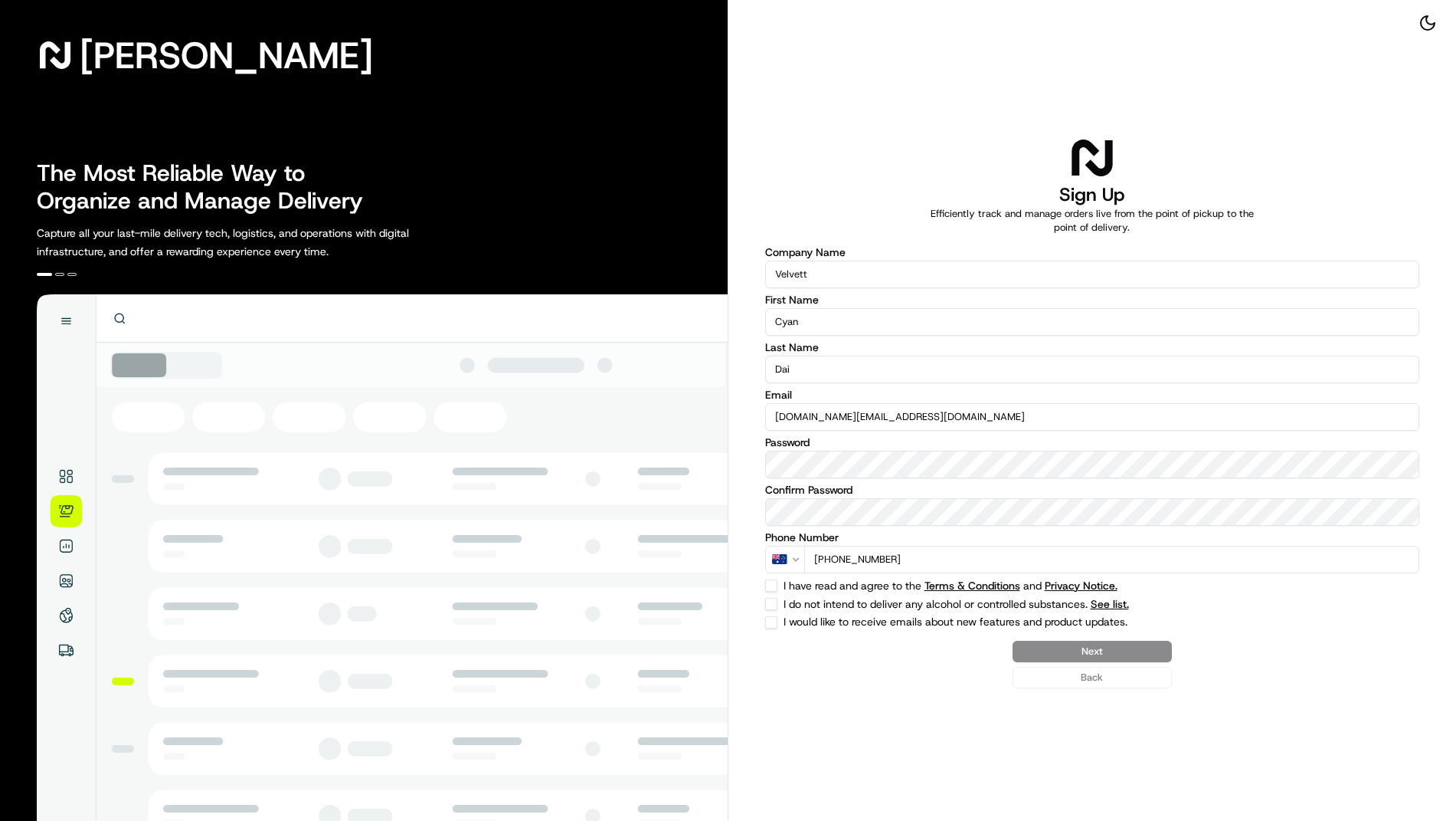
type input "+61 0420 970 613"
click at [802, 583] on label "I have read and agree to the Terms & Conditions and Privacy Notice." at bounding box center [1045, 585] width 524 height 11
click at [777, 583] on button "I have read and agree to the Terms & Conditions and Privacy Notice." at bounding box center [772, 585] width 13 height 13
checkbox input "true"
click at [802, 602] on label "I do not intend to deliver any alcohol or controlled substances. See list." at bounding box center [1045, 604] width 524 height 11
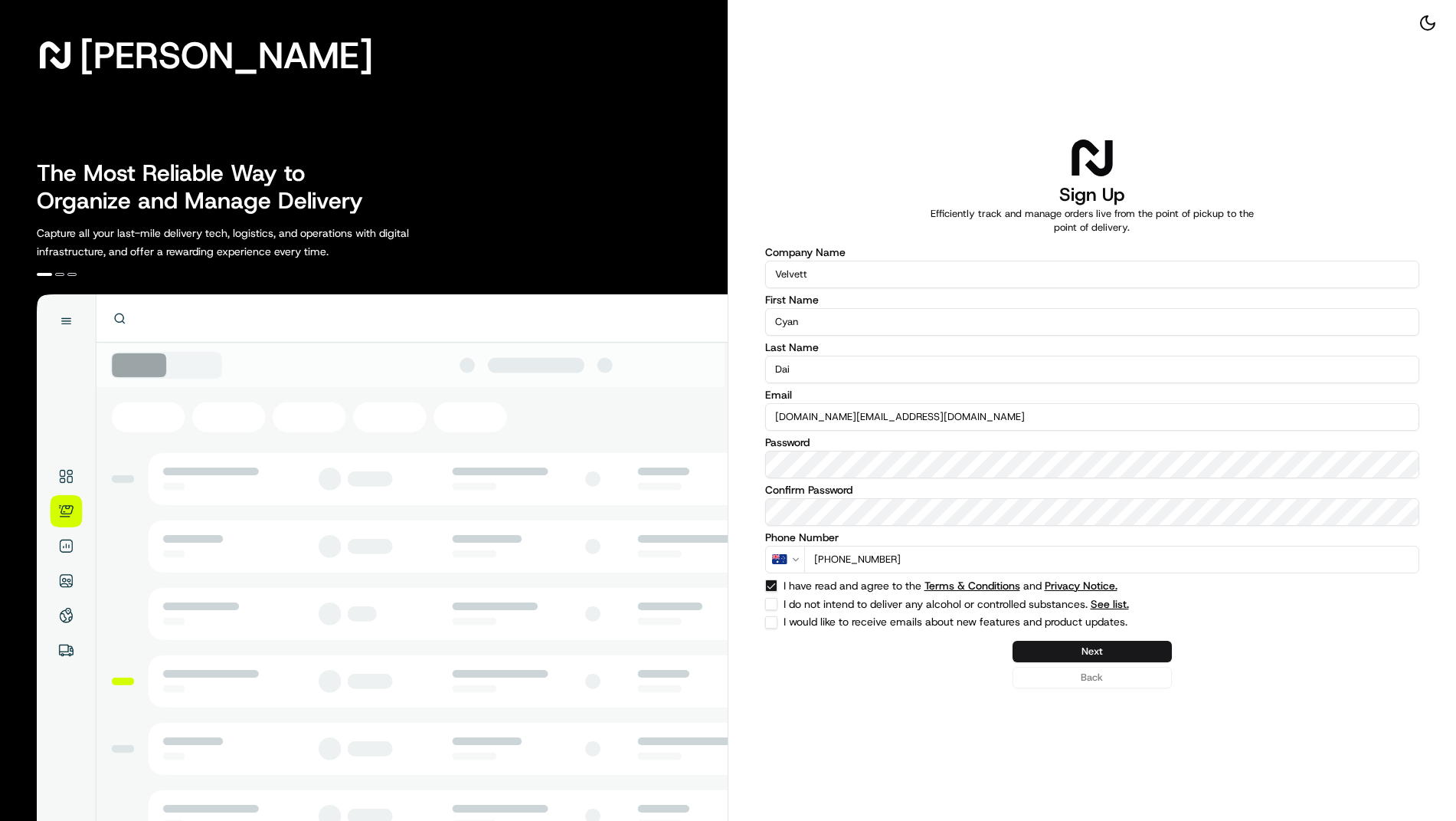
click at [777, 602] on button "I do not intend to deliver any alcohol or controlled substances. See list." at bounding box center [772, 604] width 13 height 13
checkbox input "true"
click at [804, 626] on label "I would like to receive emails about new features and product updates." at bounding box center [1045, 622] width 524 height 13
click at [777, 626] on button "I would like to receive emails about new features and product updates." at bounding box center [772, 622] width 13 height 13
checkbox input "true"
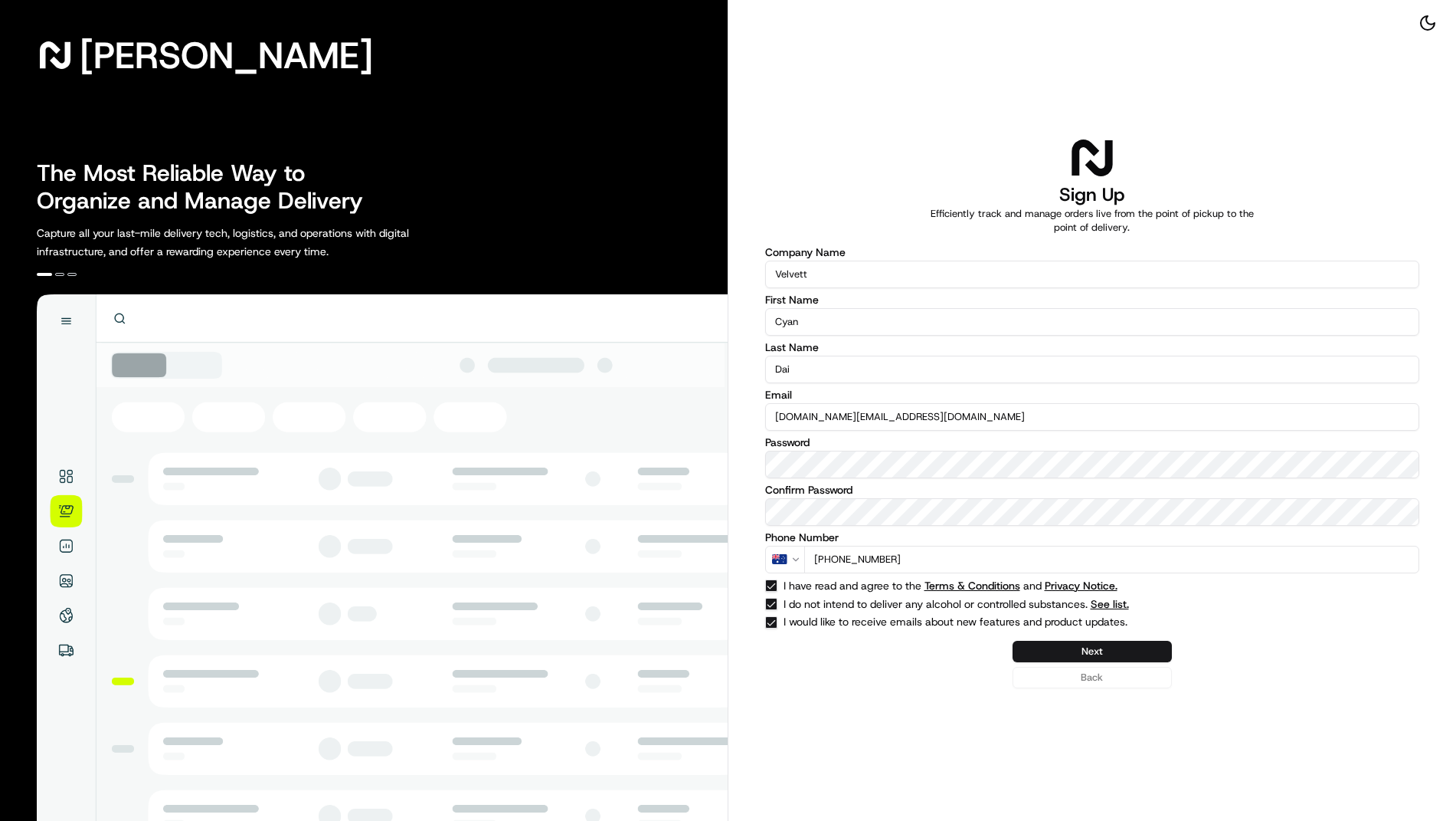
click at [1064, 655] on button "Next" at bounding box center [1092, 651] width 159 height 22
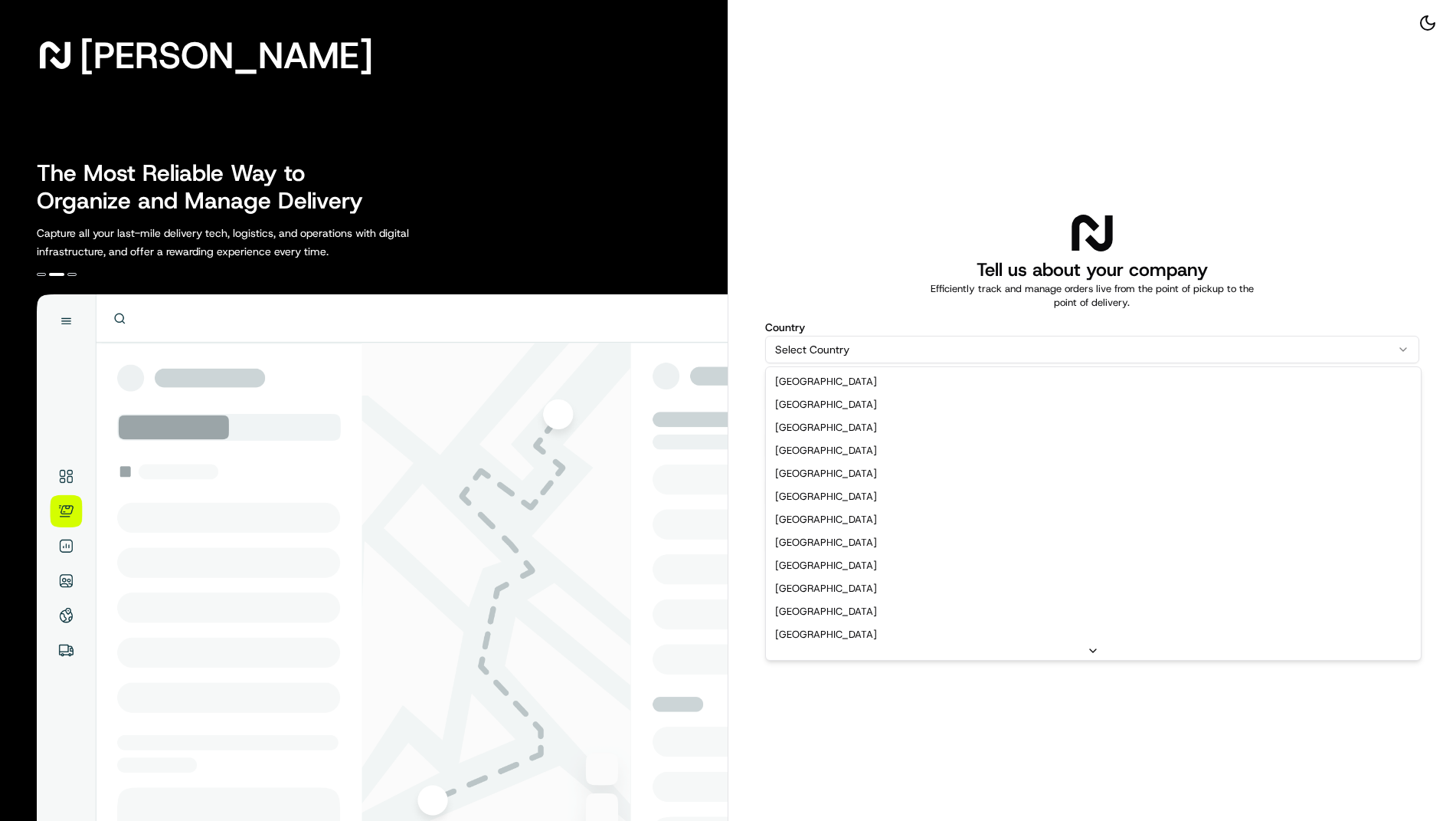
click at [952, 350] on html "Nash The Most Reliable Way to Organize and Manage Delivery Capture all your las…" at bounding box center [728, 410] width 1456 height 821
select select "AU"
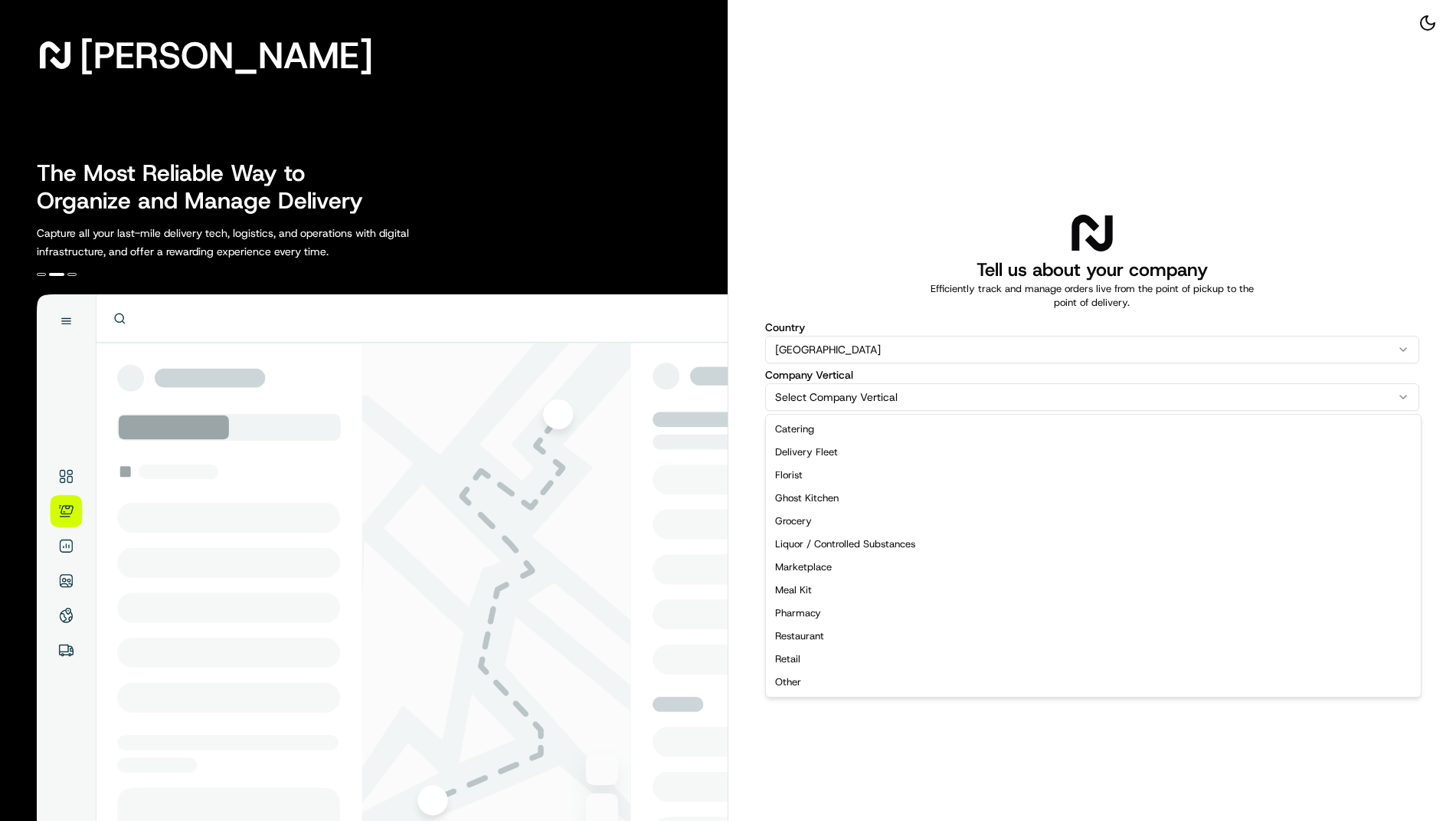
click at [925, 394] on html "Nash The Most Reliable Way to Organize and Manage Delivery Capture all your las…" at bounding box center [728, 410] width 1456 height 821
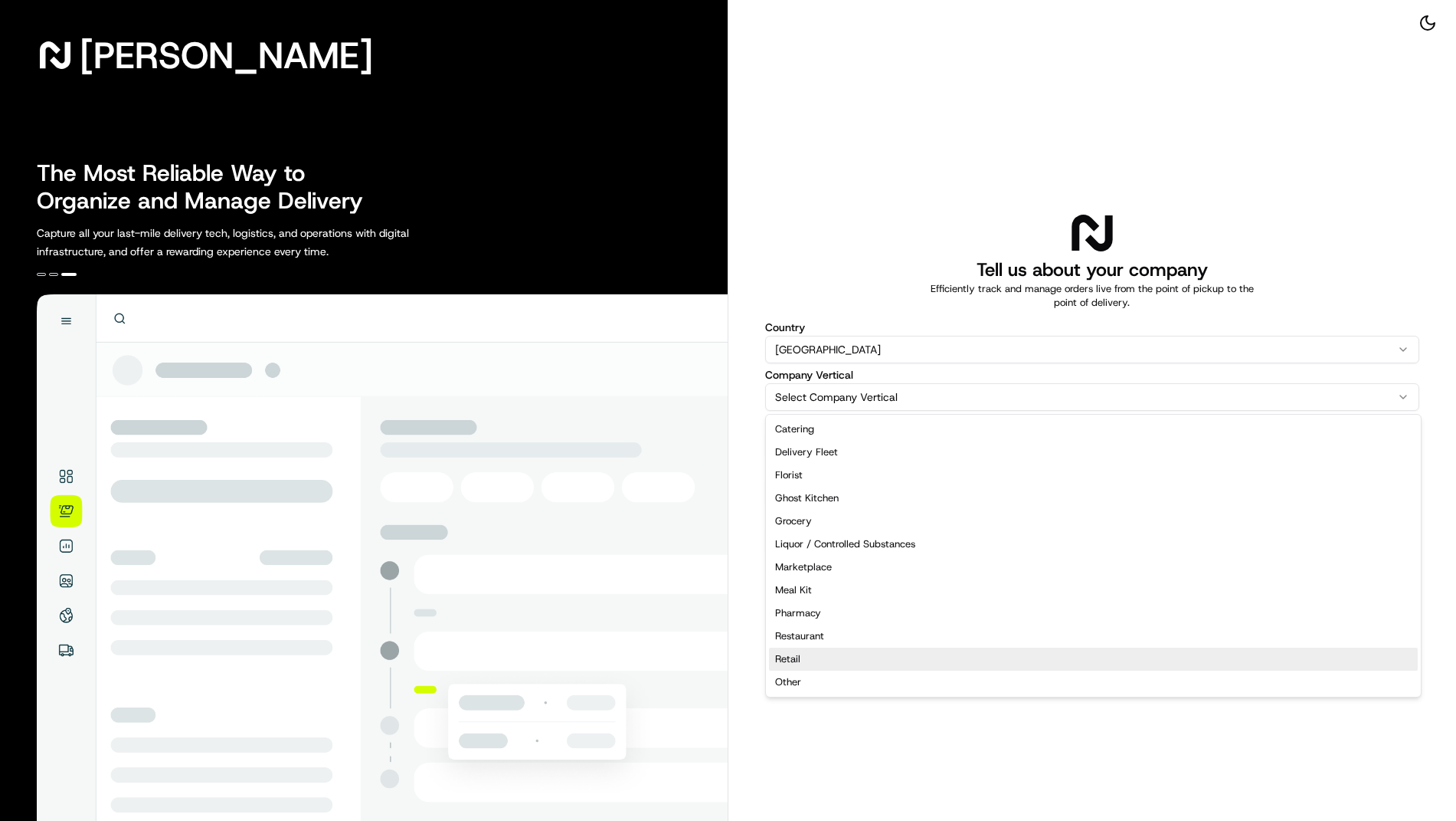
select select "Retail"
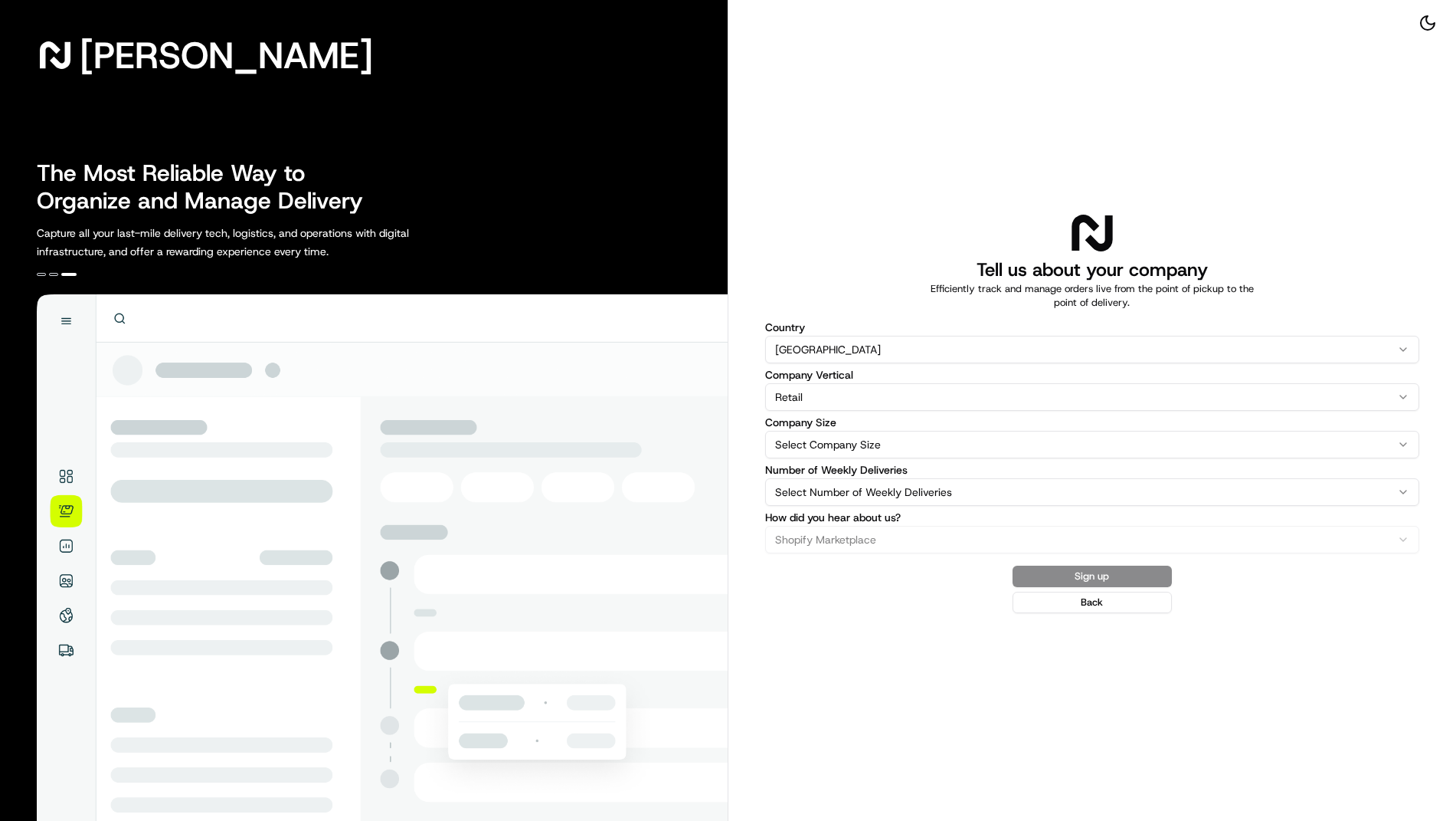
click at [906, 437] on html "Nash The Most Reliable Way to Organize and Manage Delivery Capture all your las…" at bounding box center [728, 410] width 1456 height 821
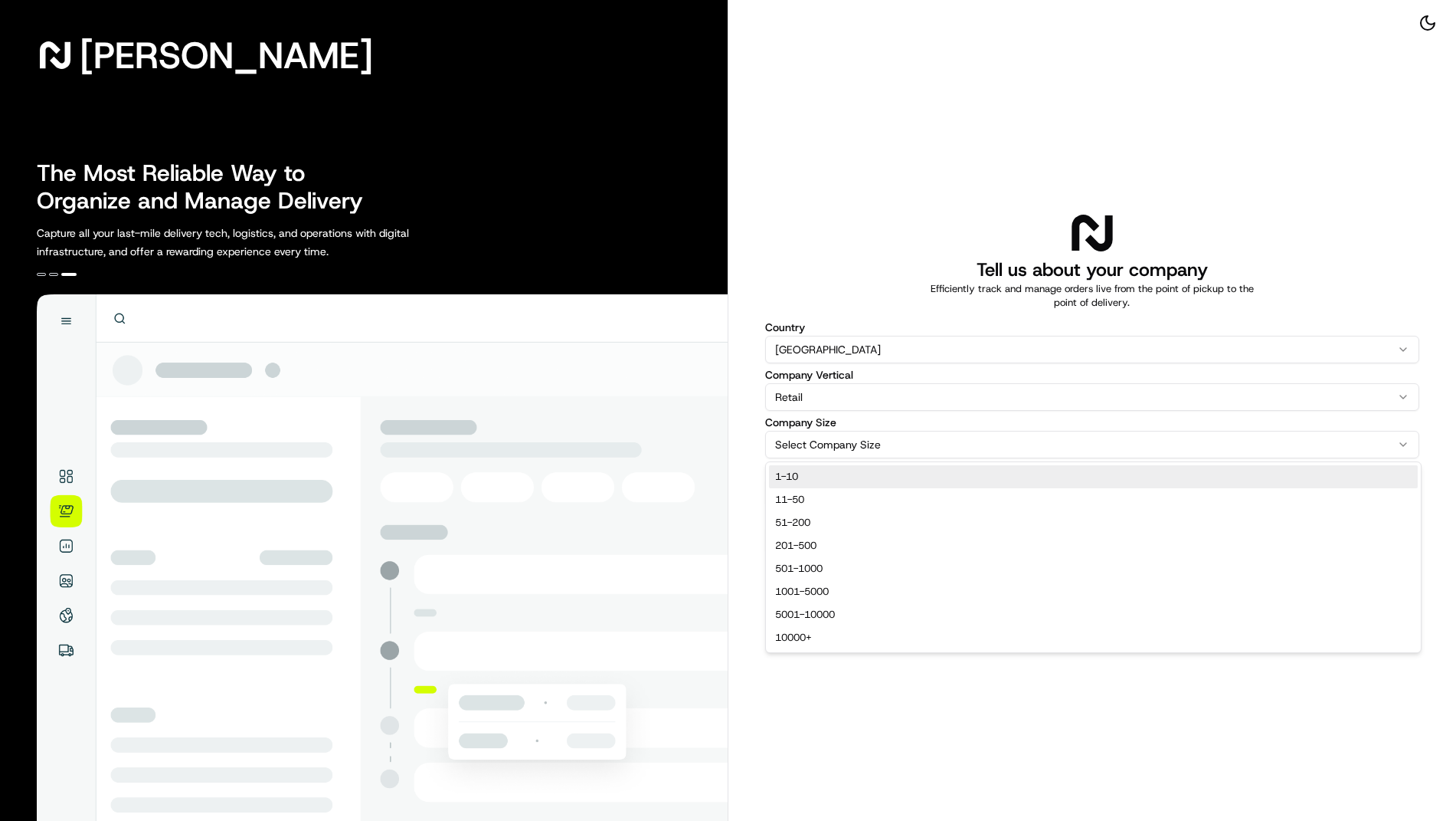
select select "1-10"
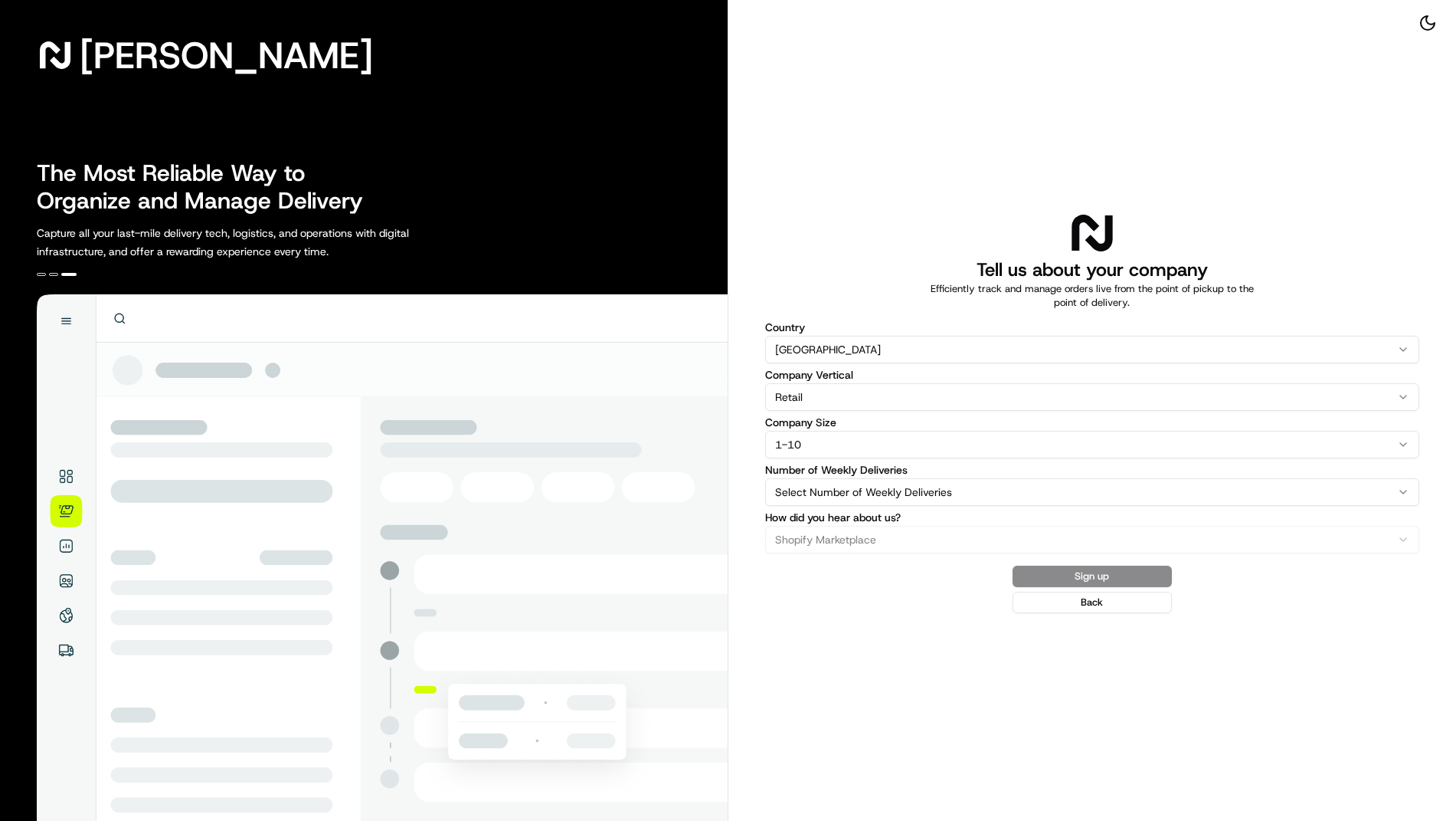
click at [905, 492] on html "Nash The Most Reliable Way to Organize and Manage Delivery Capture all your las…" at bounding box center [728, 410] width 1456 height 821
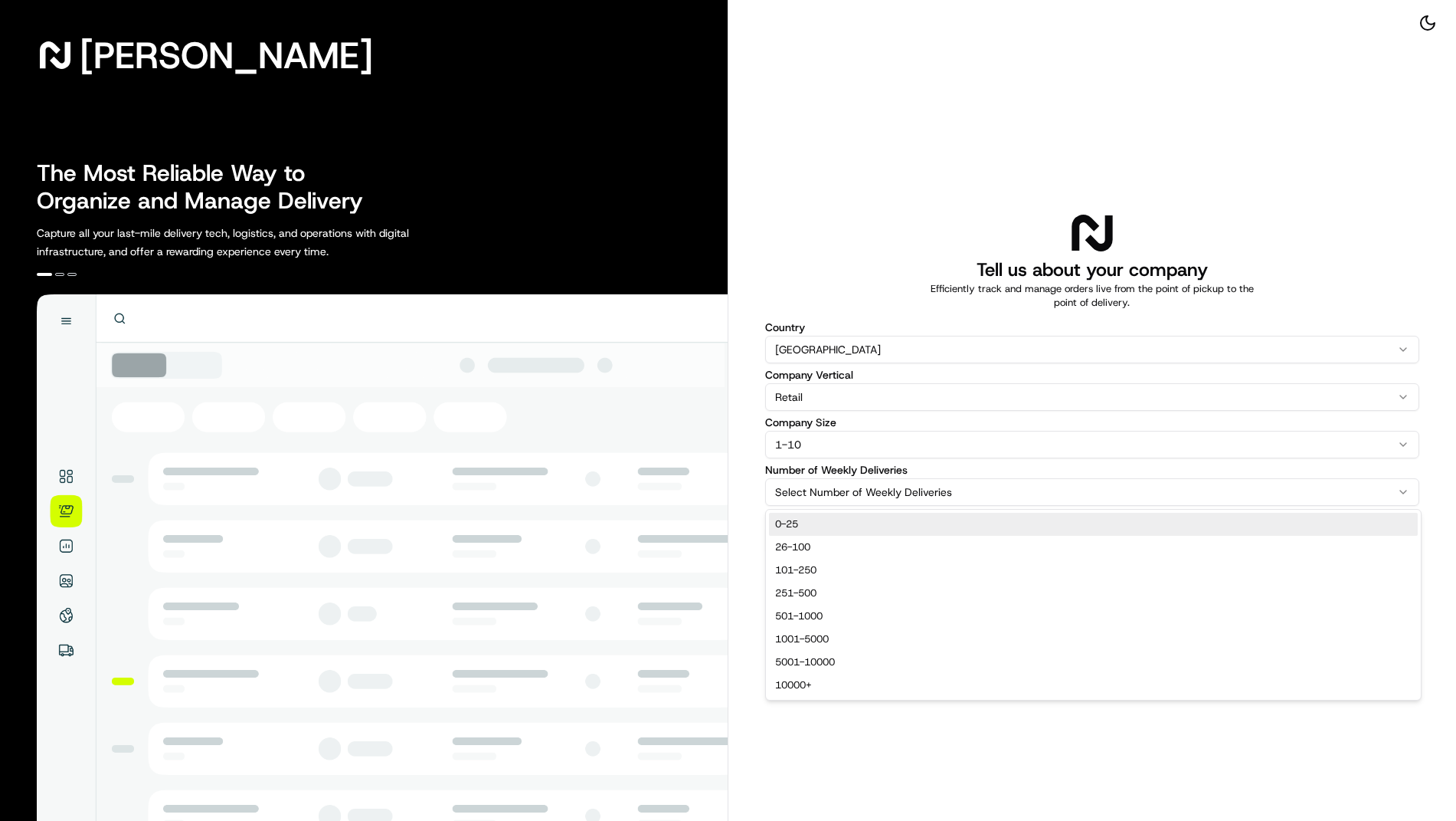
select select "0-25"
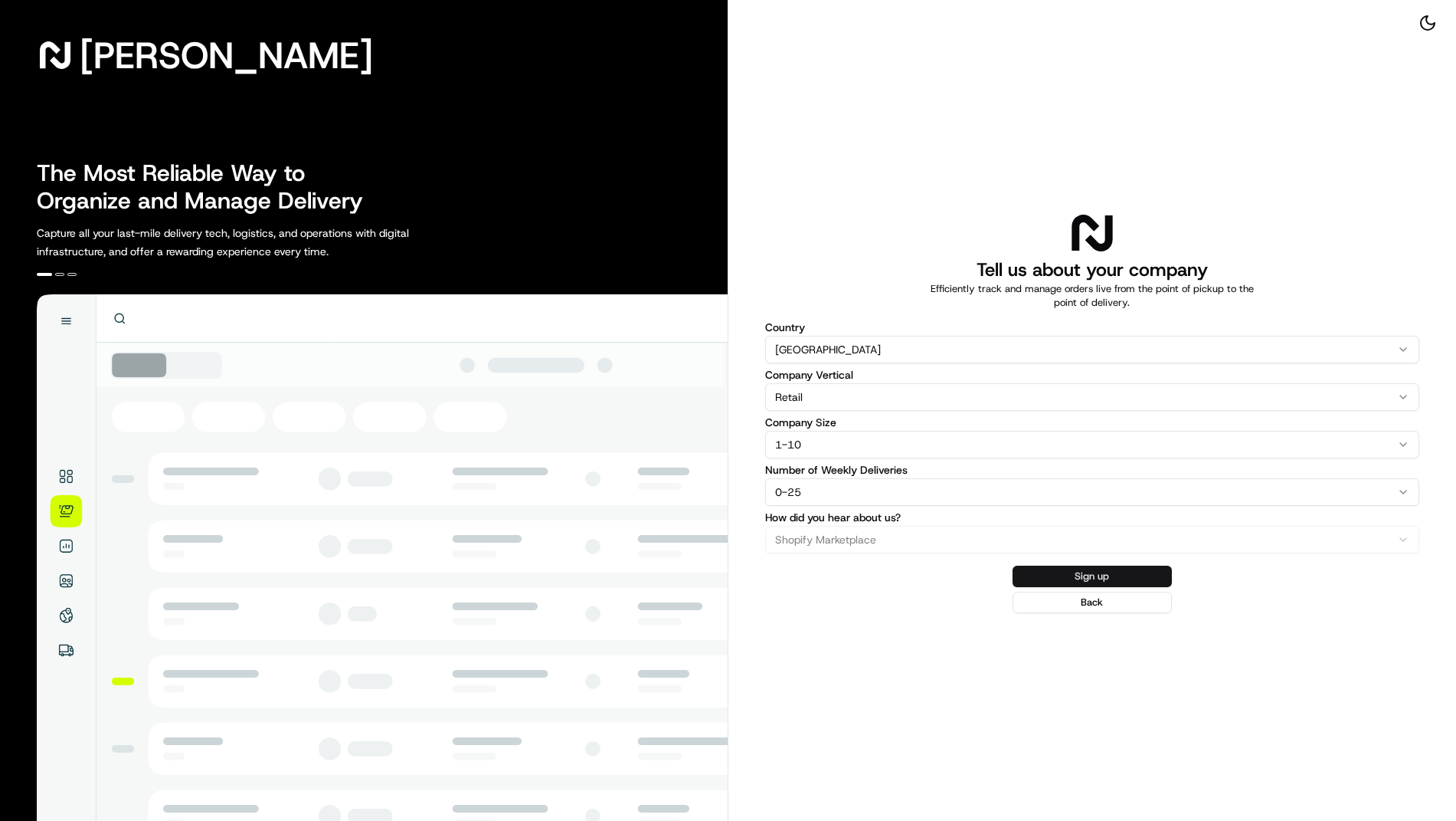
click at [1146, 577] on button "Sign up" at bounding box center [1092, 576] width 159 height 22
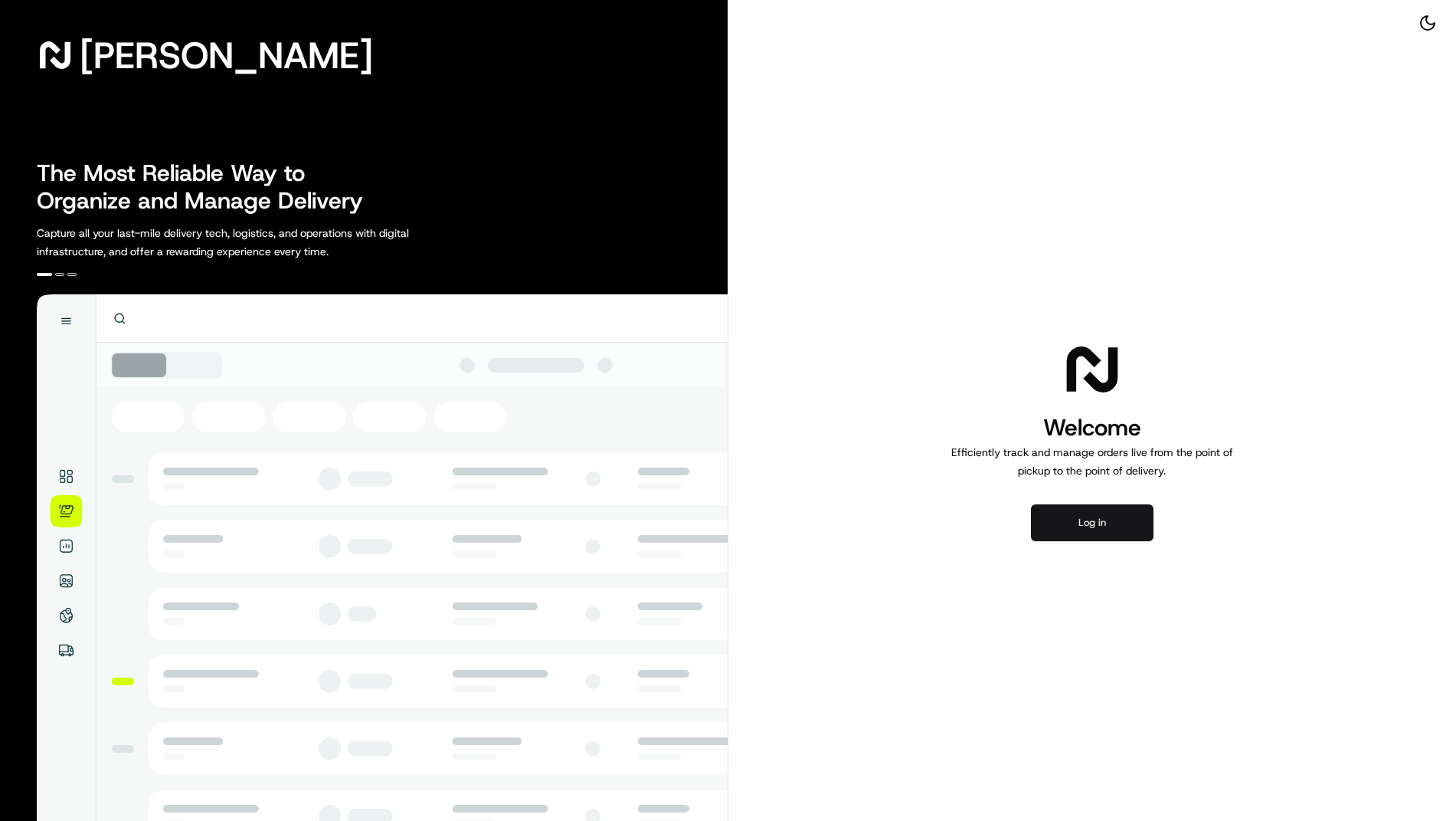
click at [1099, 527] on button "Log in" at bounding box center [1092, 522] width 123 height 37
click at [1093, 523] on button "Log in" at bounding box center [1092, 522] width 123 height 37
